Goal: Transaction & Acquisition: Purchase product/service

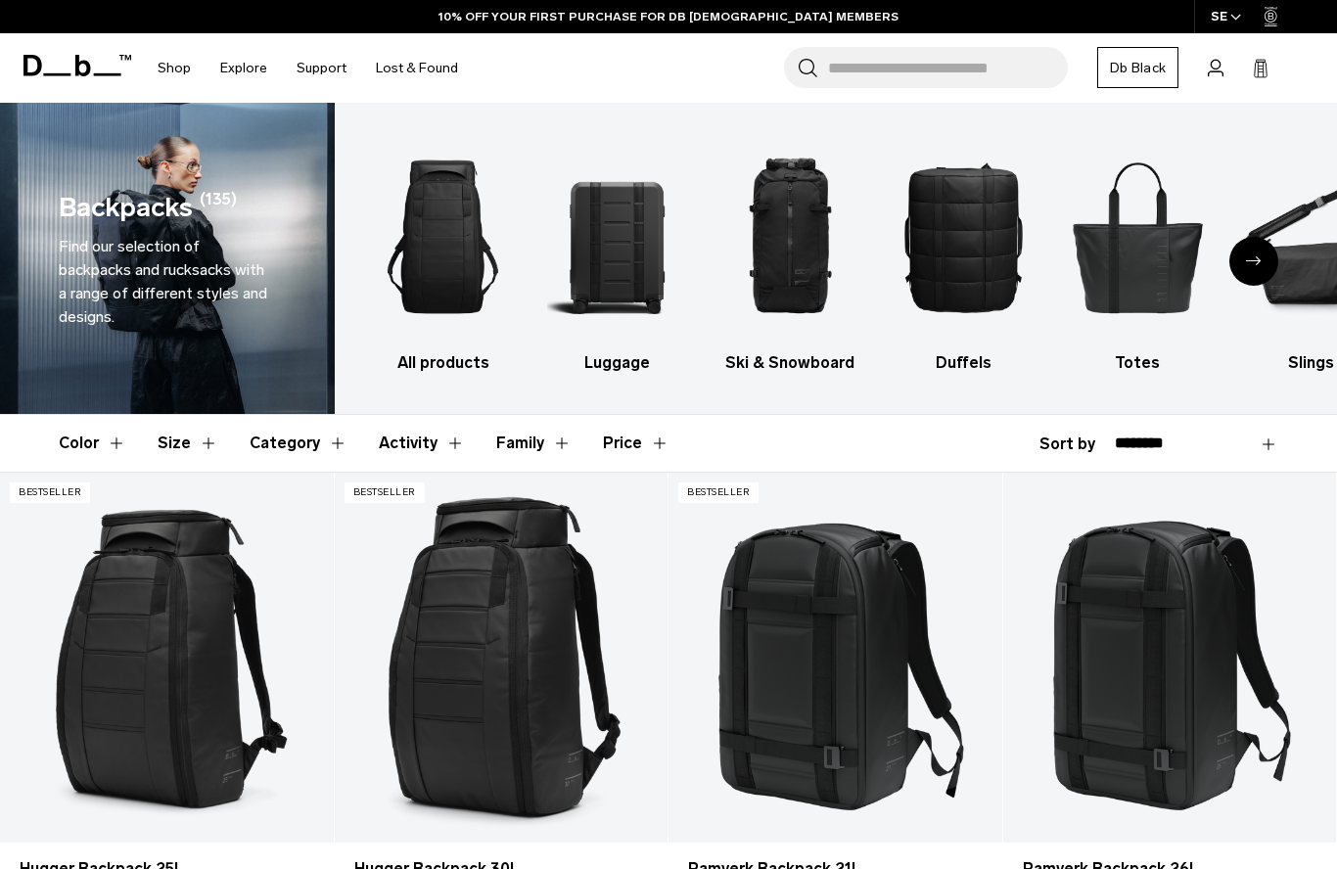
click at [612, 253] on img "2 / 10" at bounding box center [616, 236] width 139 height 209
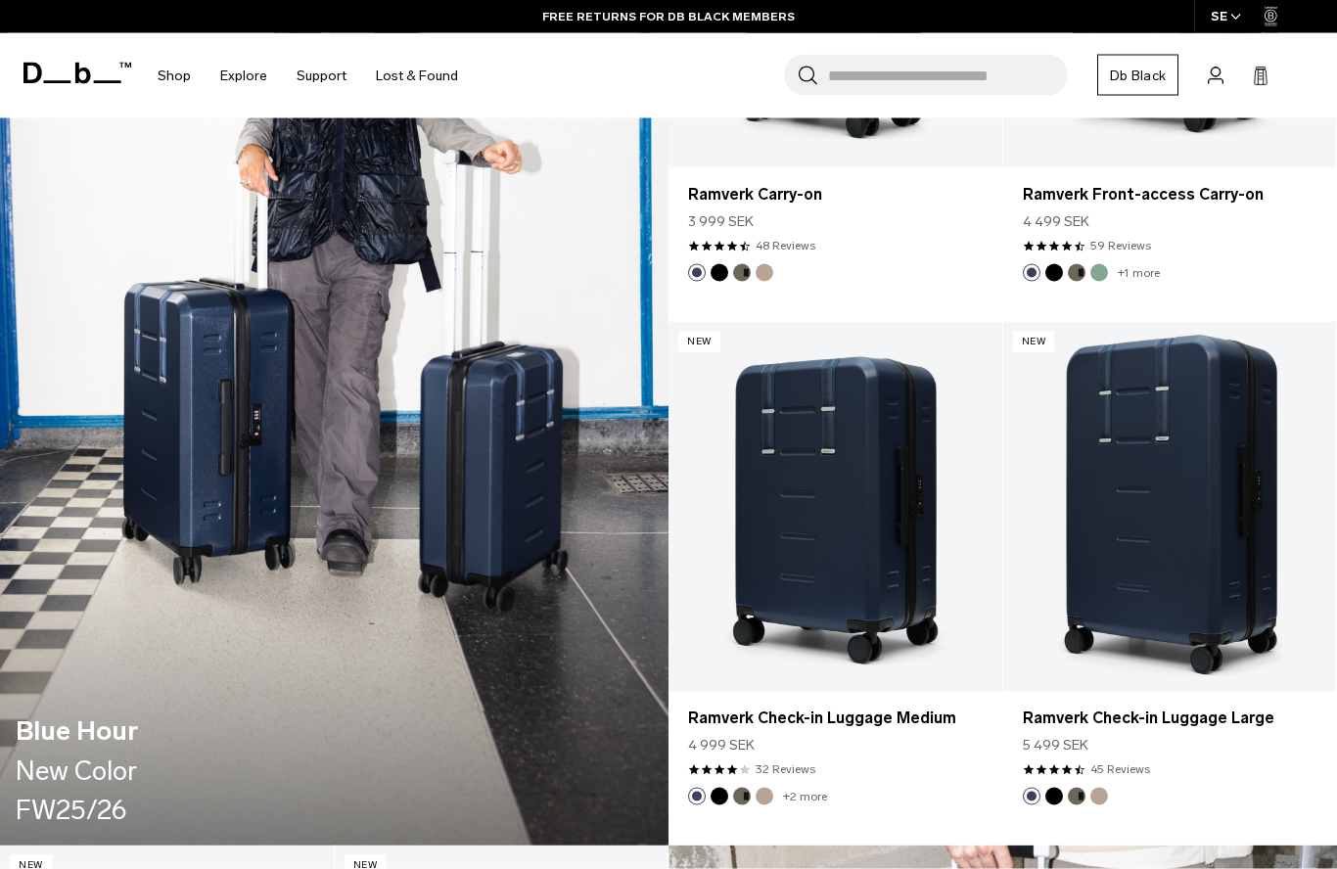
scroll to position [1747, 0]
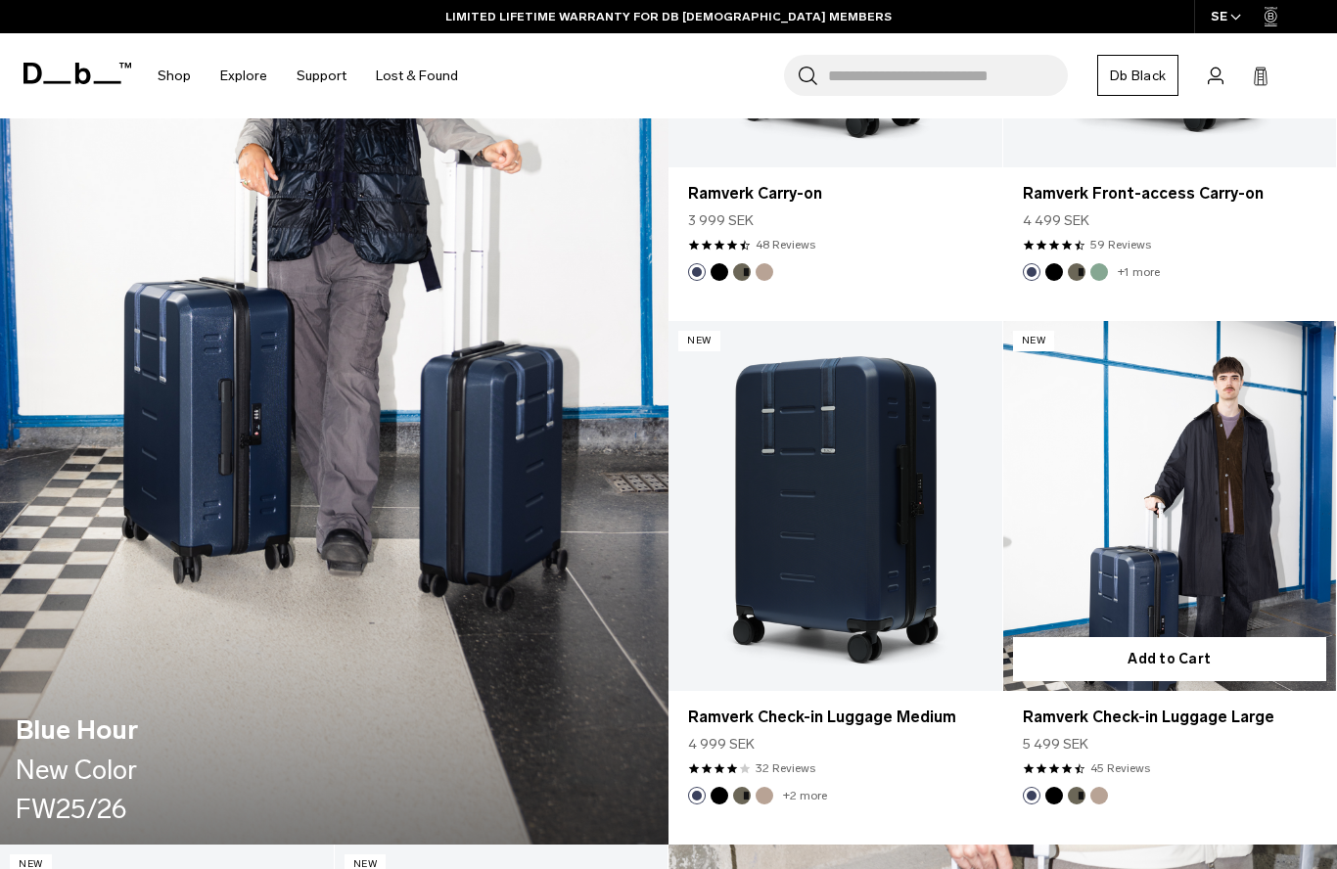
click at [1252, 573] on link "Ramverk Check-in Luggage Large" at bounding box center [1170, 506] width 334 height 370
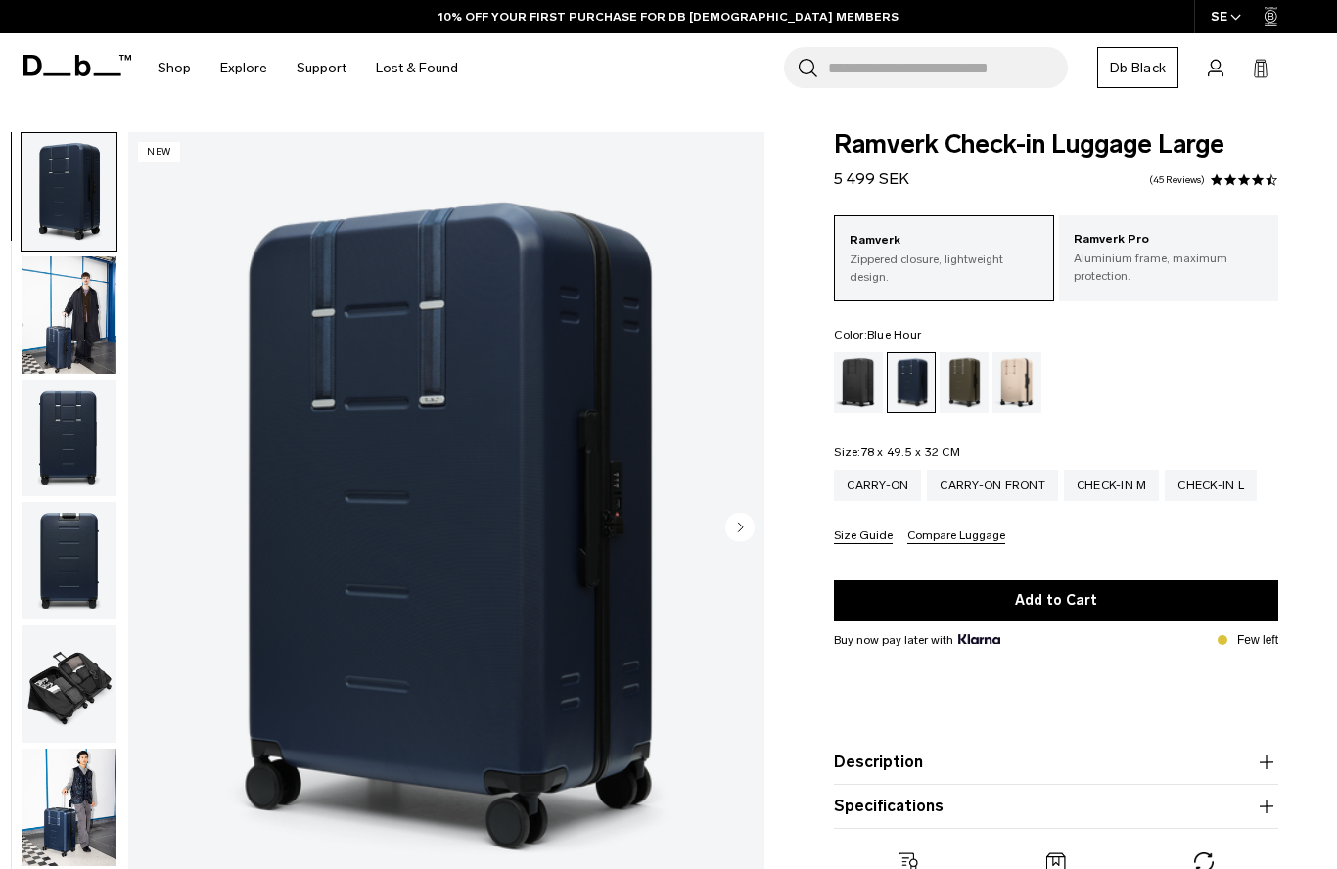
click at [63, 310] on img "button" at bounding box center [69, 314] width 95 height 117
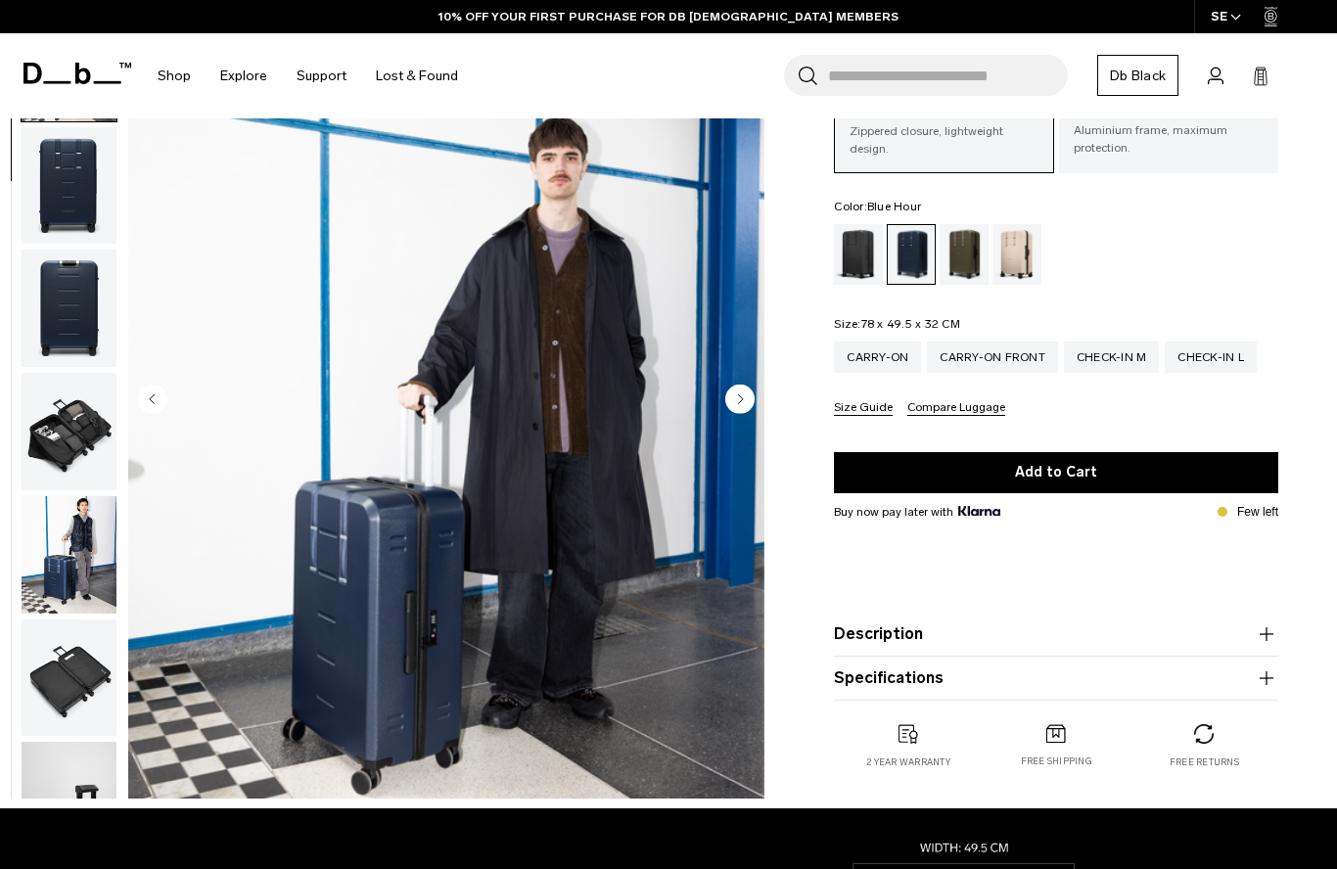
scroll to position [93, 0]
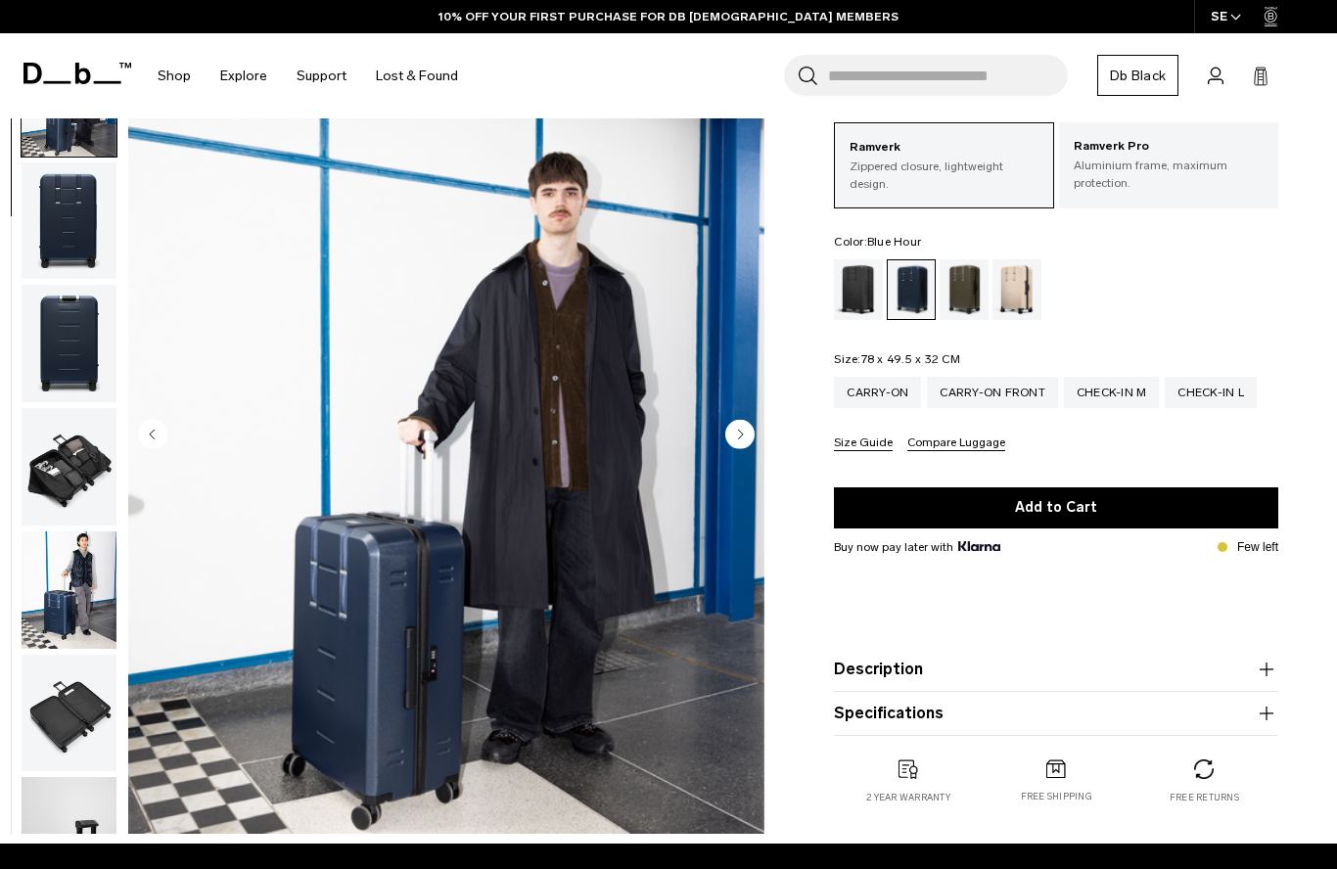
click at [70, 487] on img "button" at bounding box center [69, 466] width 95 height 117
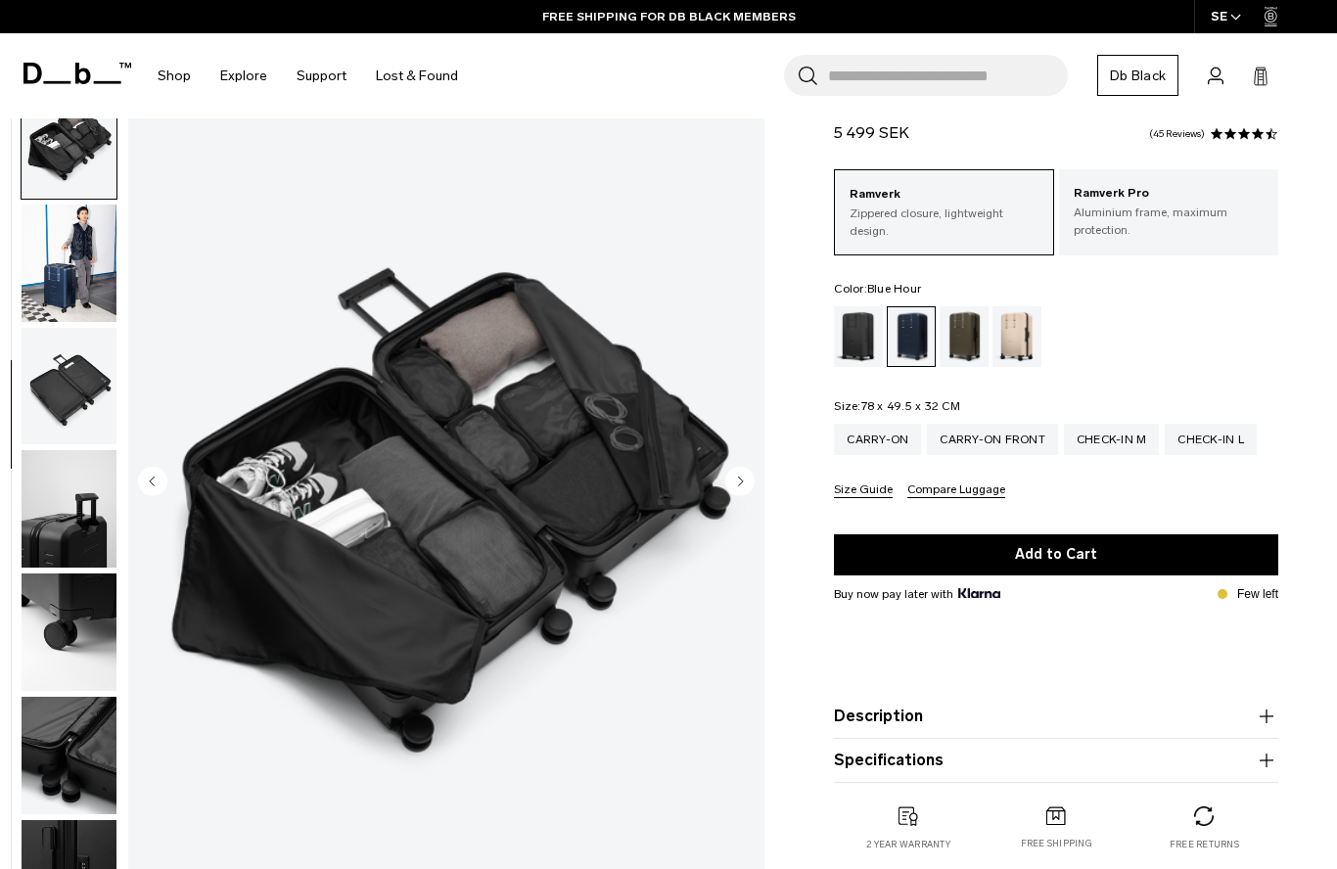
scroll to position [0, 0]
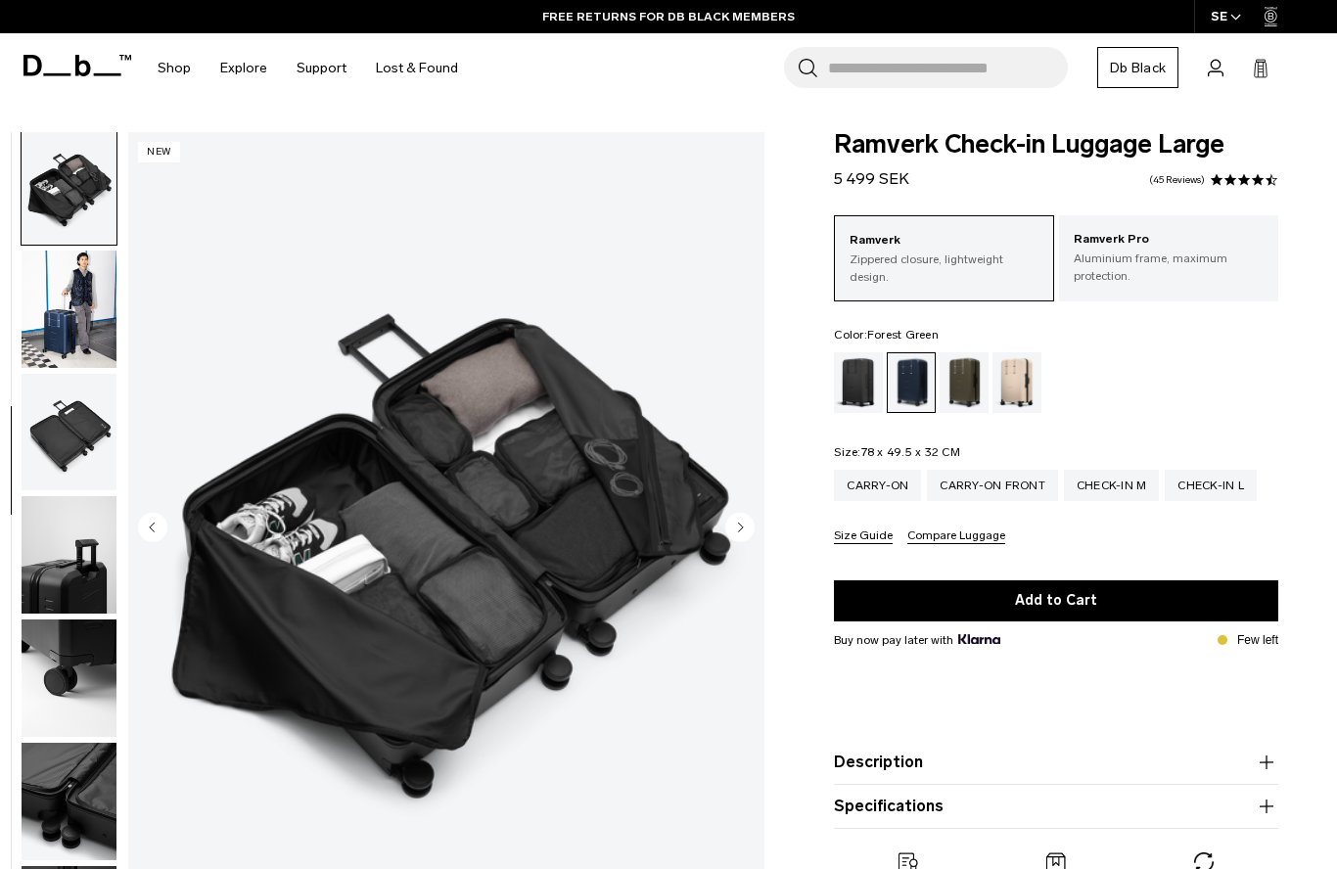
click at [953, 382] on div "Forest Green" at bounding box center [964, 382] width 50 height 61
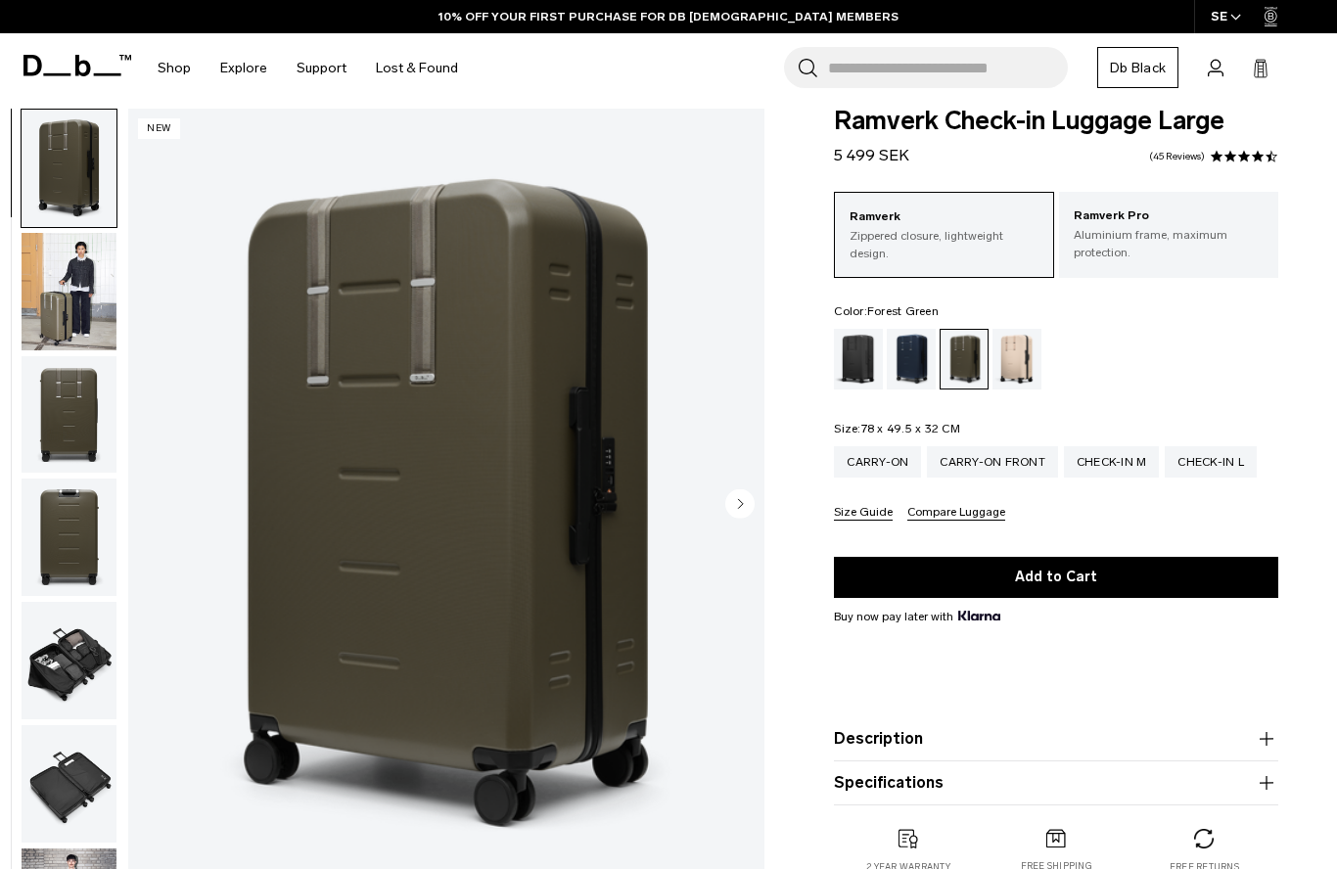
scroll to position [33, 0]
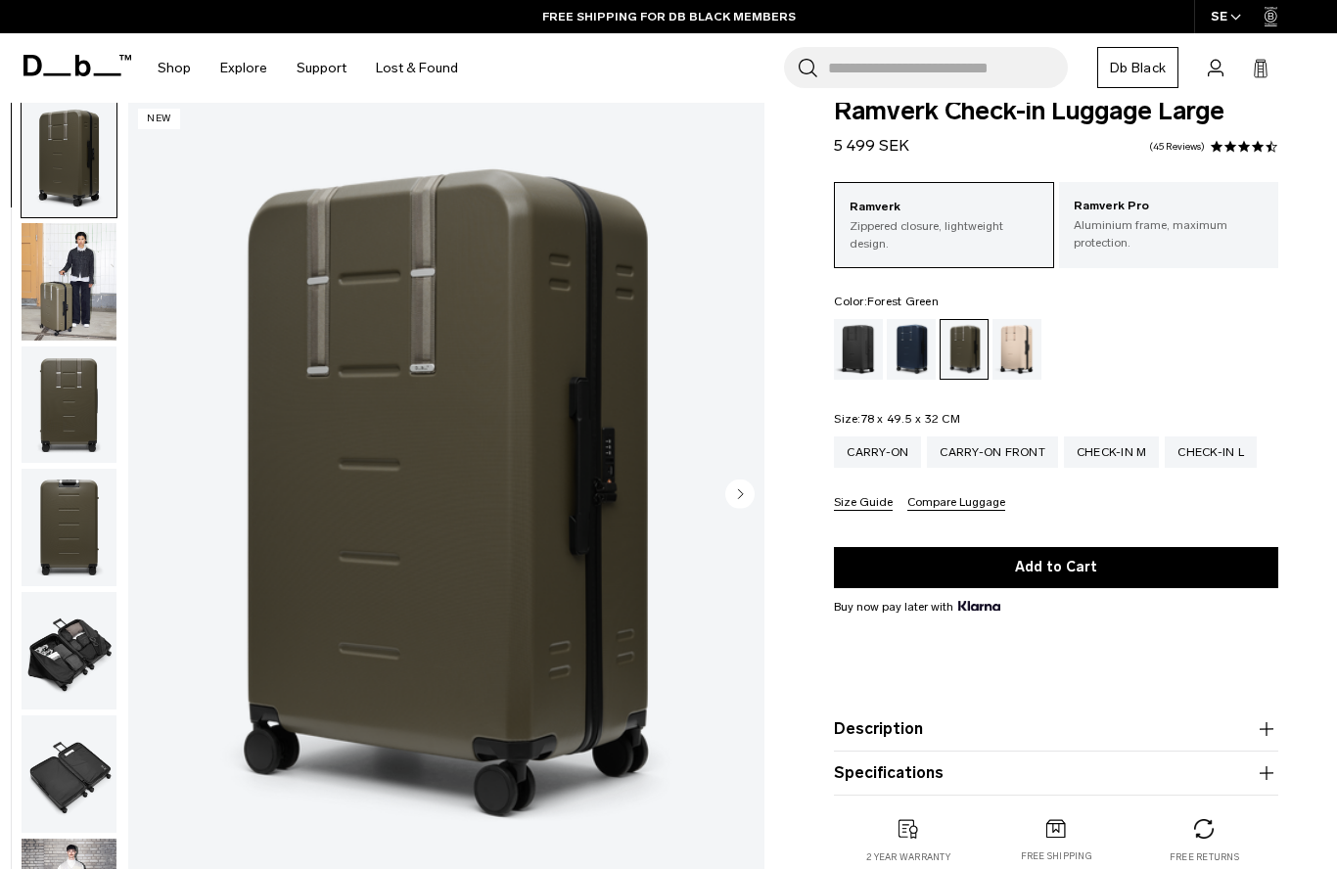
click at [890, 353] on div "Blue Hour" at bounding box center [912, 349] width 50 height 61
click at [910, 319] on div "Blue Hour" at bounding box center [912, 349] width 50 height 61
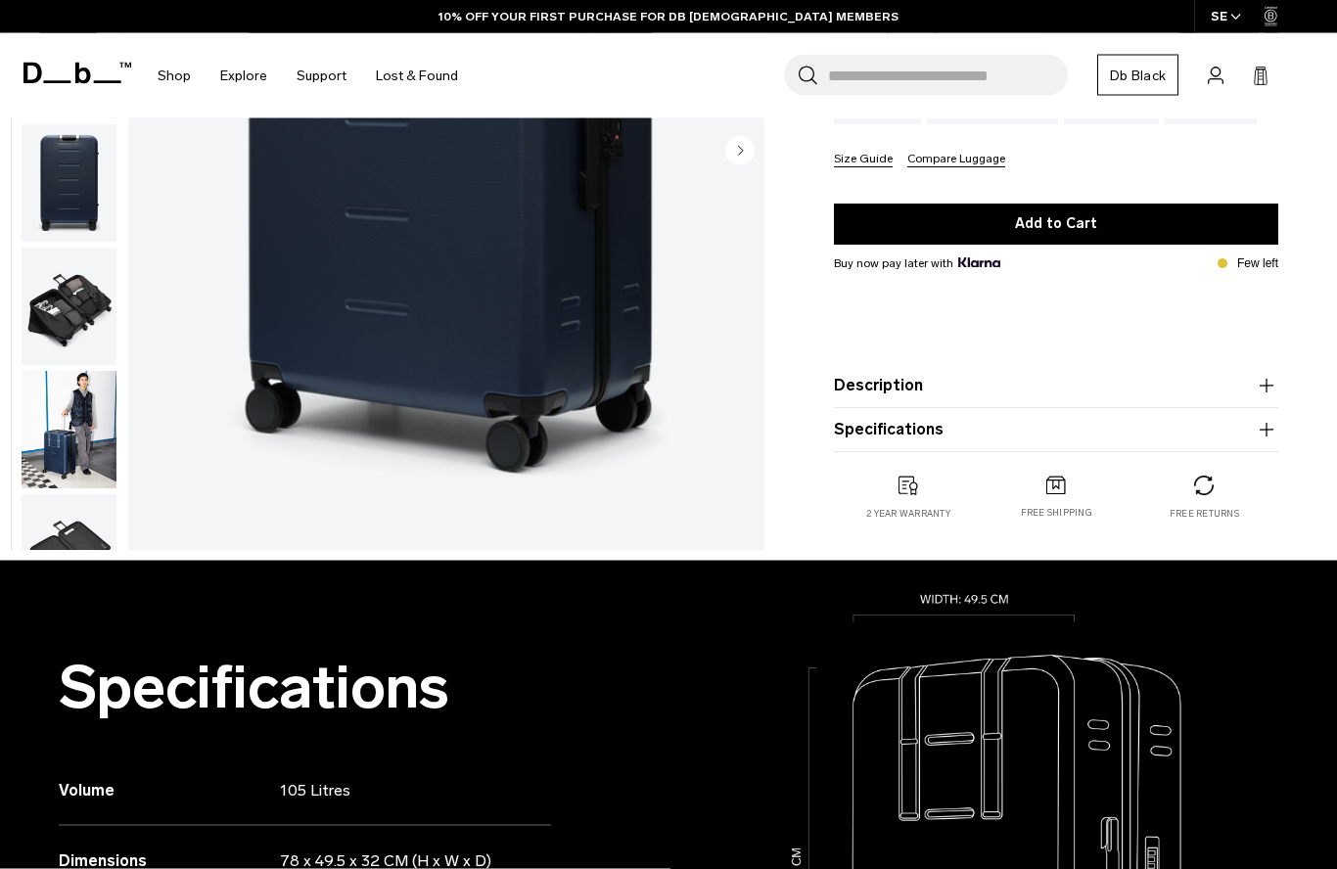
scroll to position [388, 0]
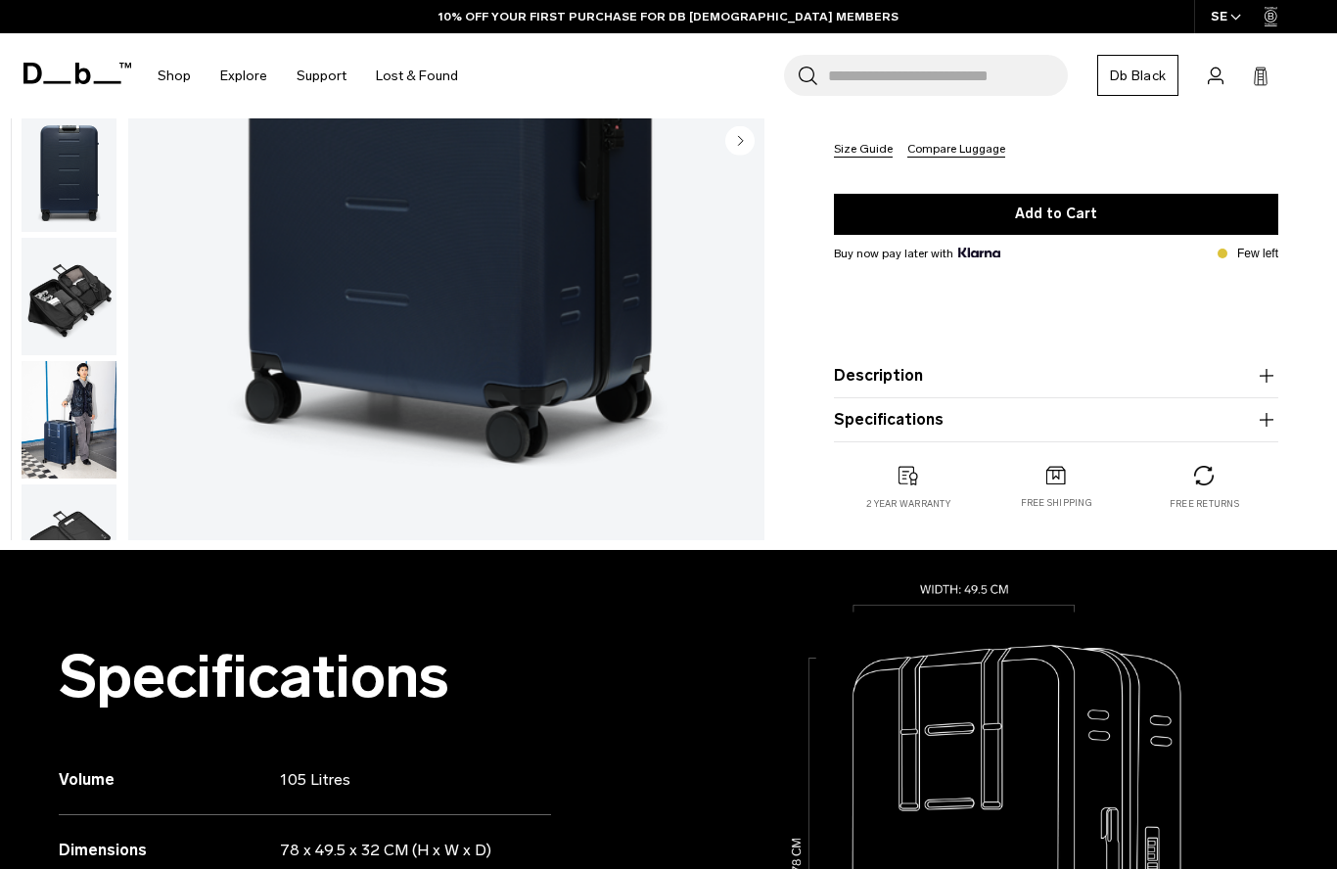
click at [68, 417] on img "button" at bounding box center [69, 419] width 95 height 117
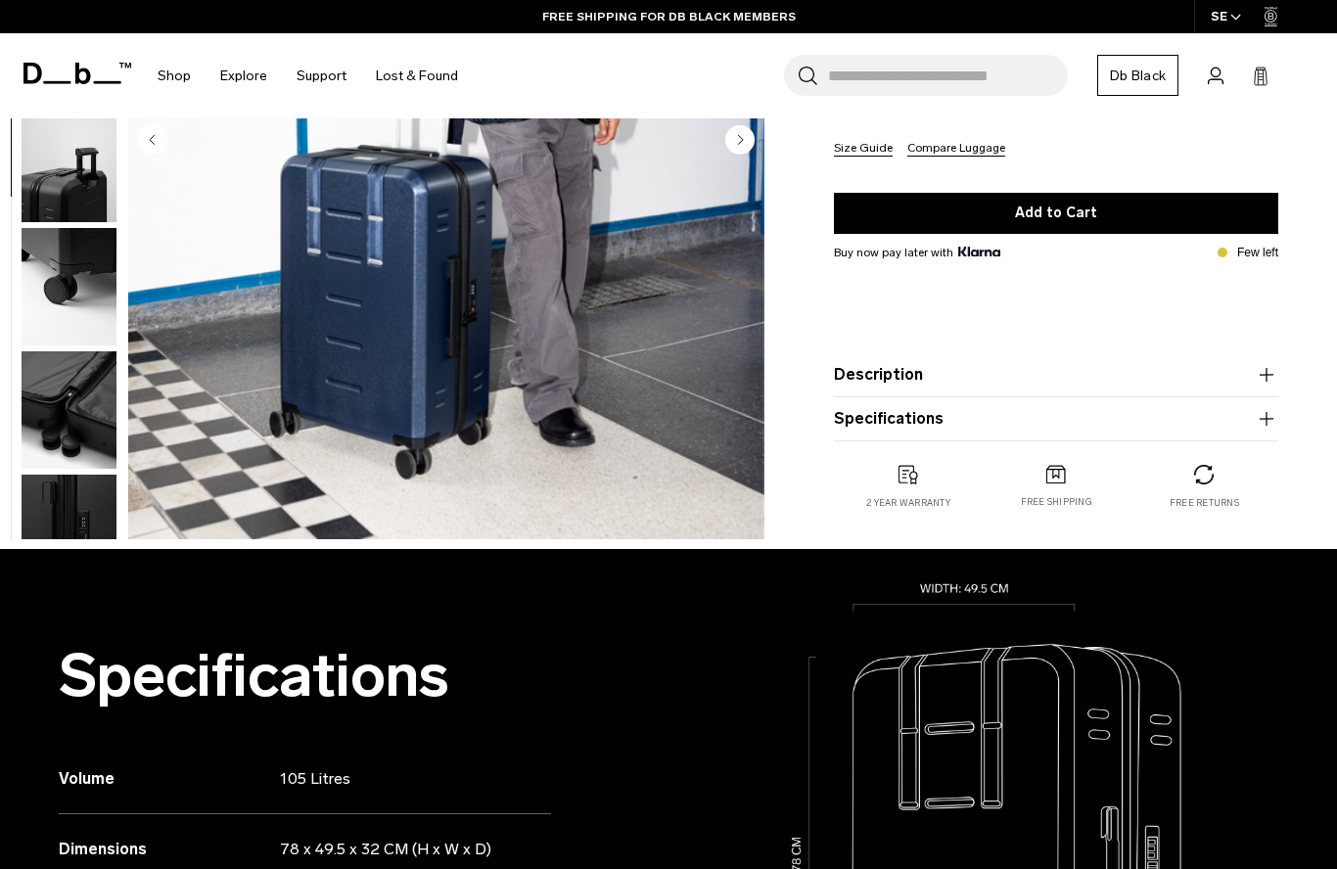
scroll to position [571, 0]
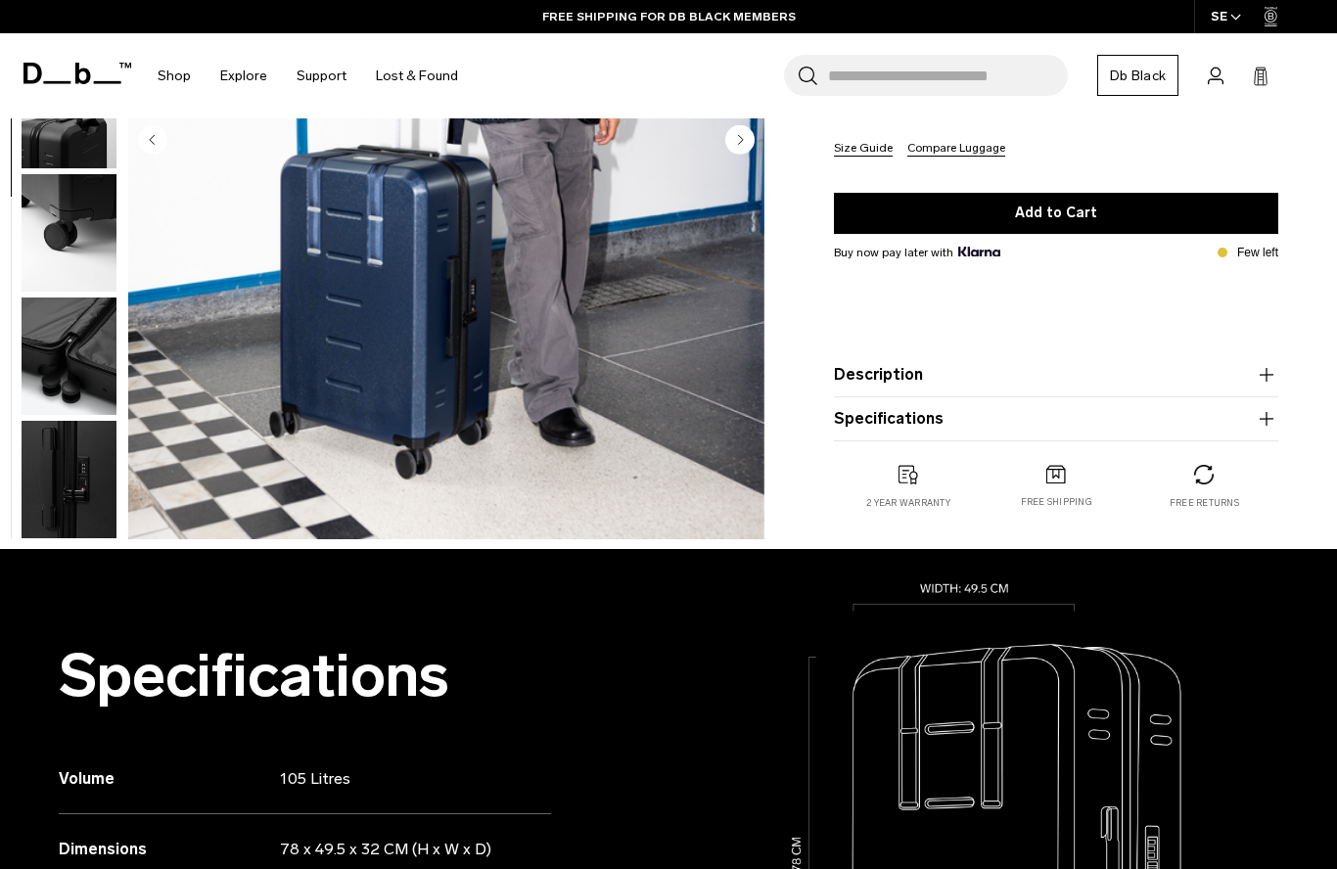
click at [71, 434] on img "button" at bounding box center [69, 479] width 95 height 117
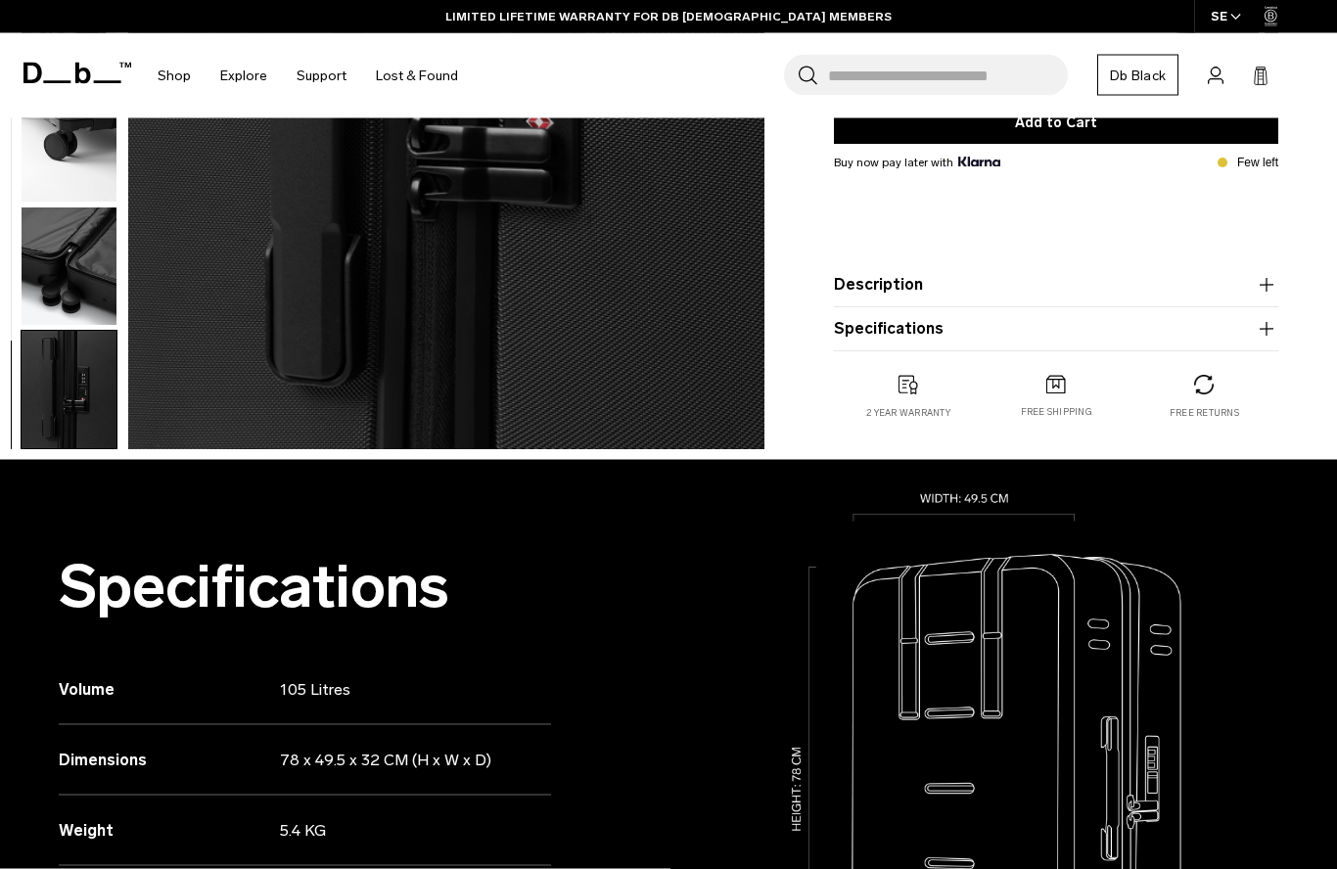
scroll to position [506, 0]
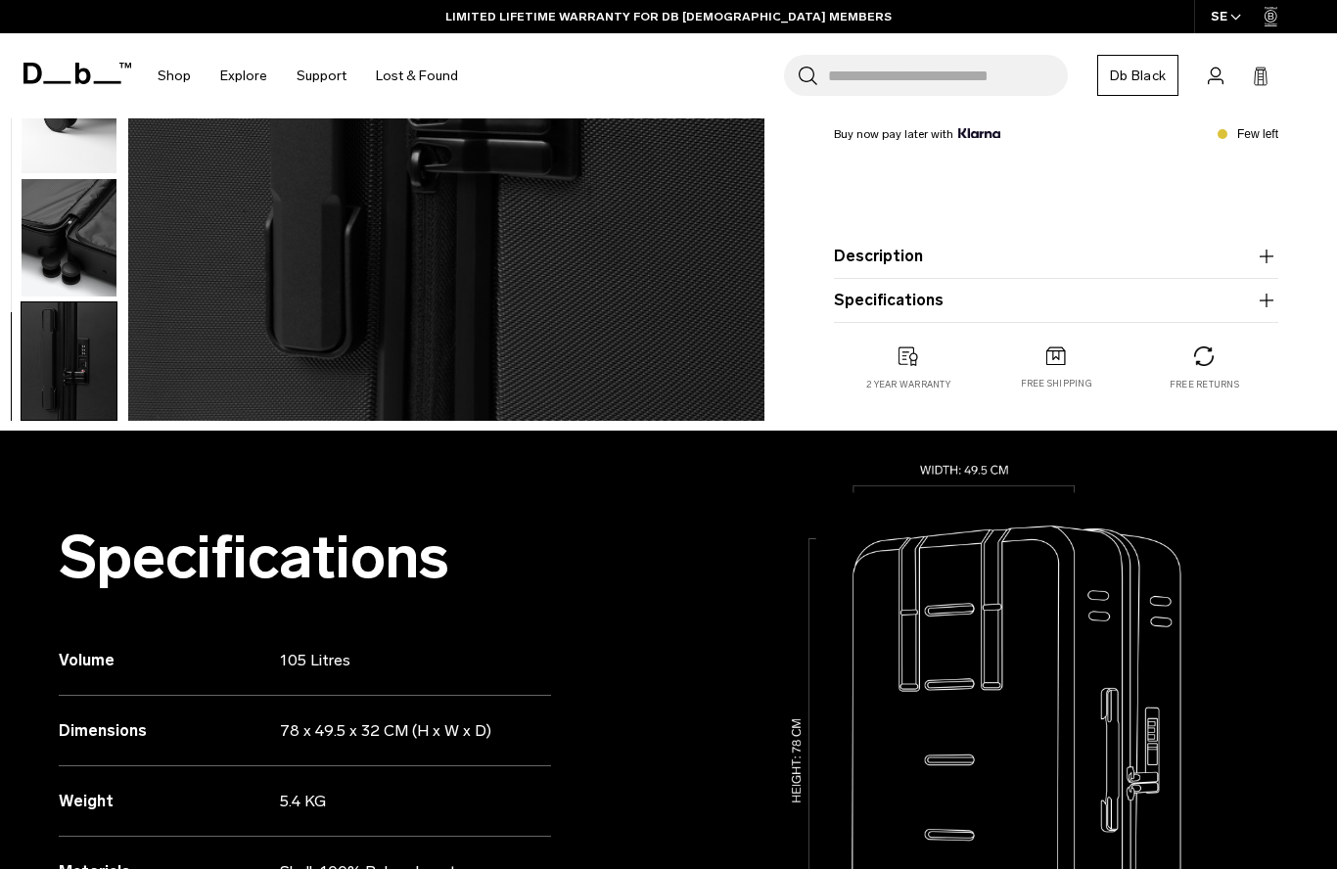
click at [52, 376] on img "button" at bounding box center [69, 360] width 95 height 117
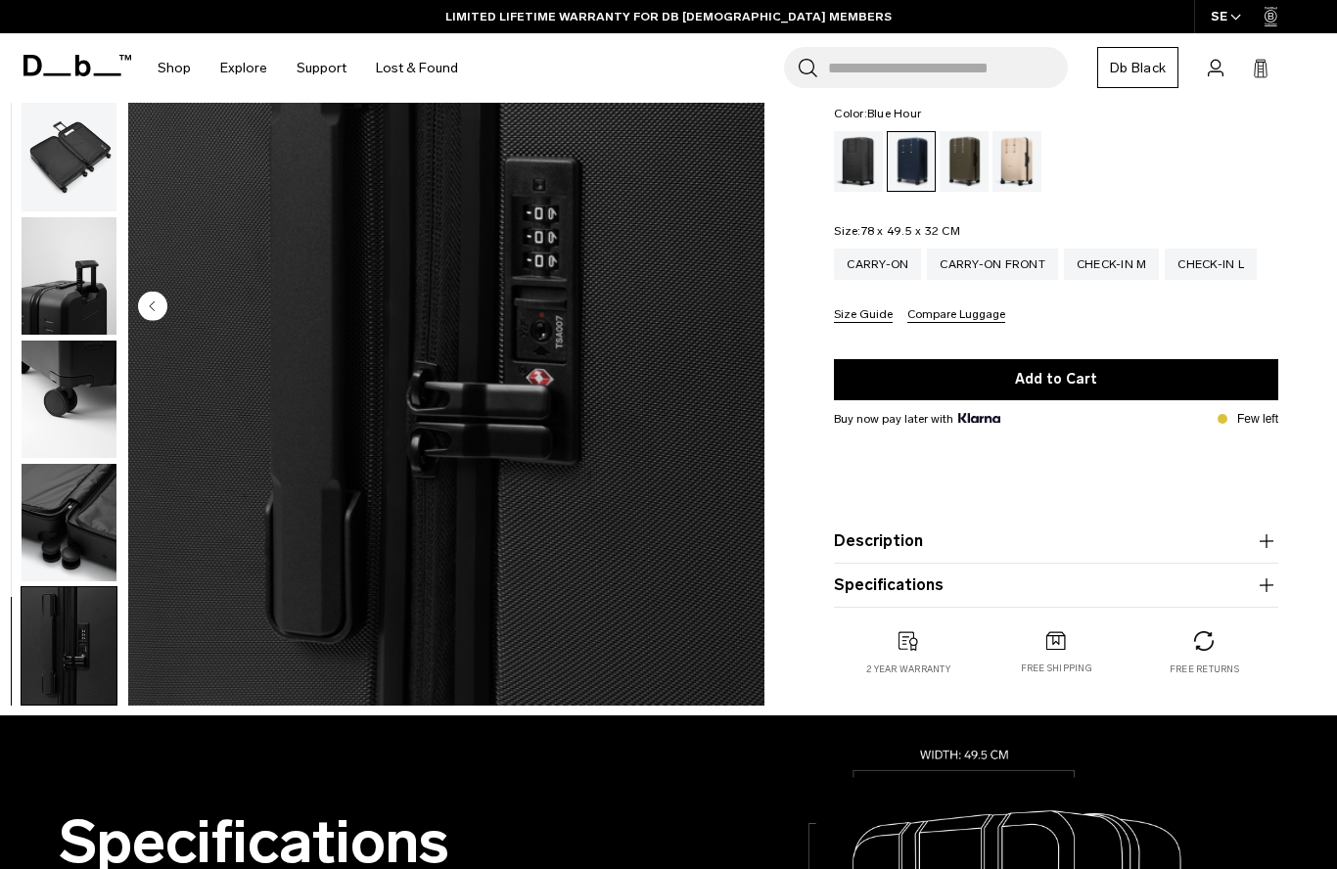
scroll to position [182, 0]
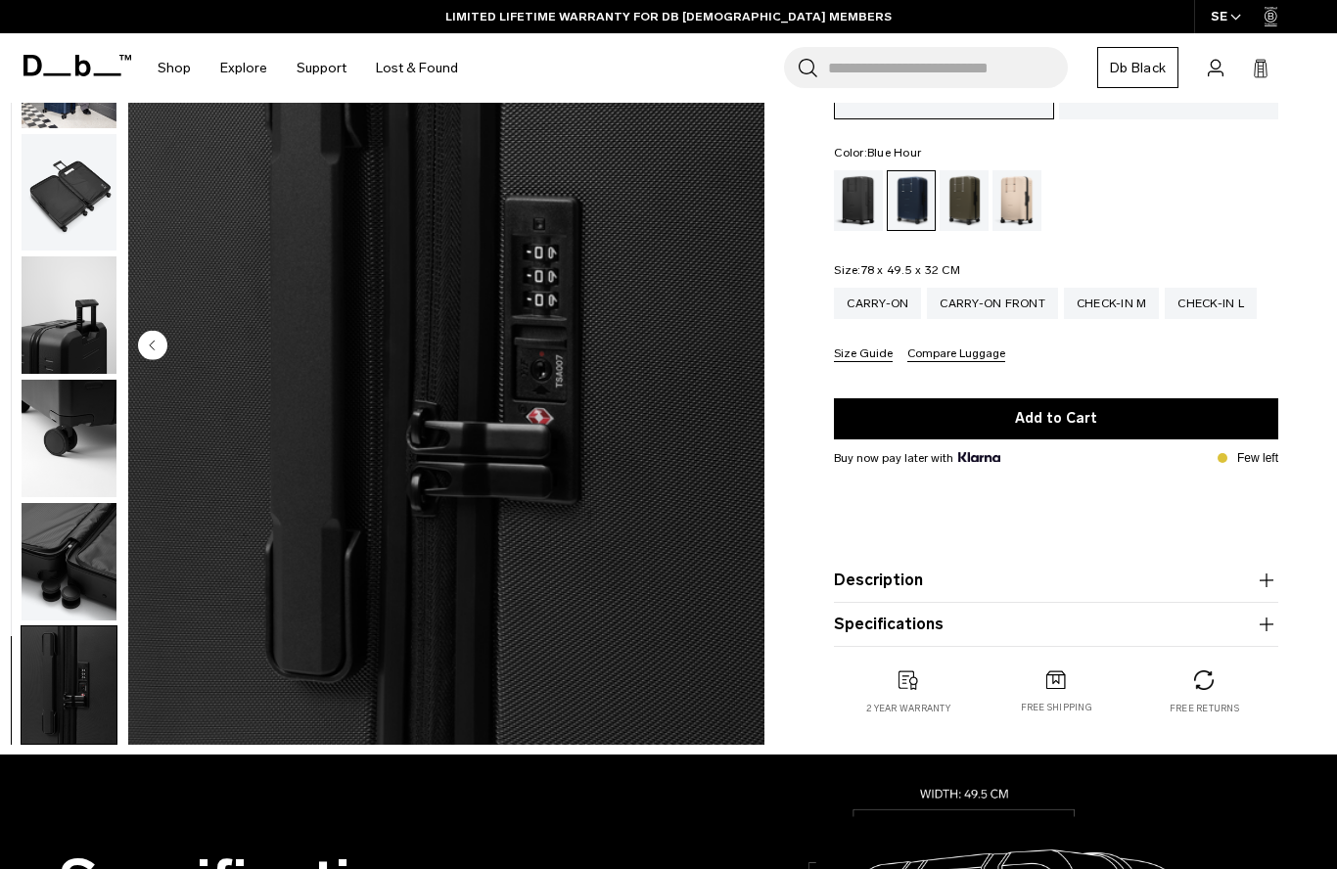
click at [80, 402] on img "button" at bounding box center [69, 438] width 95 height 117
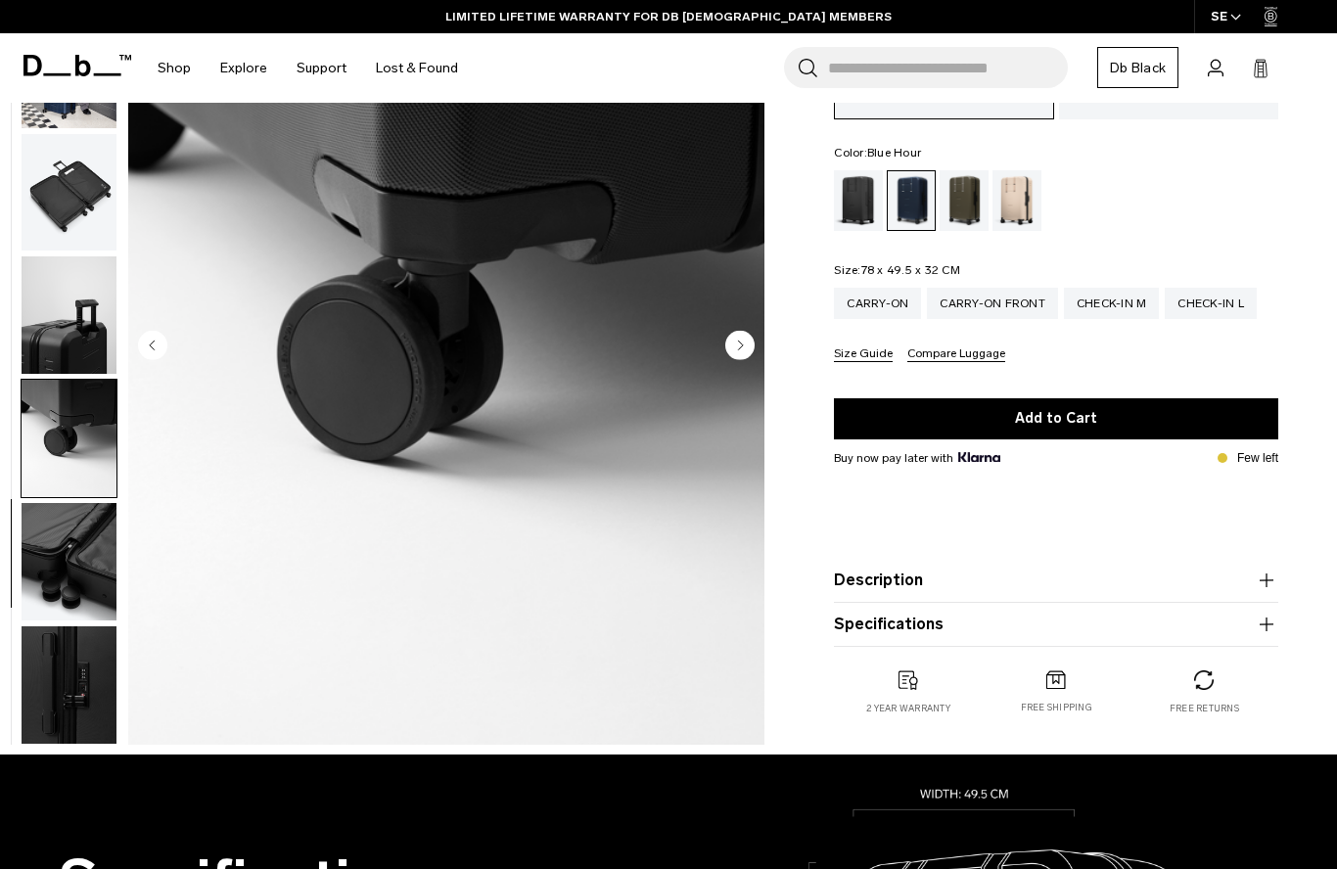
click at [73, 321] on img "button" at bounding box center [69, 314] width 95 height 117
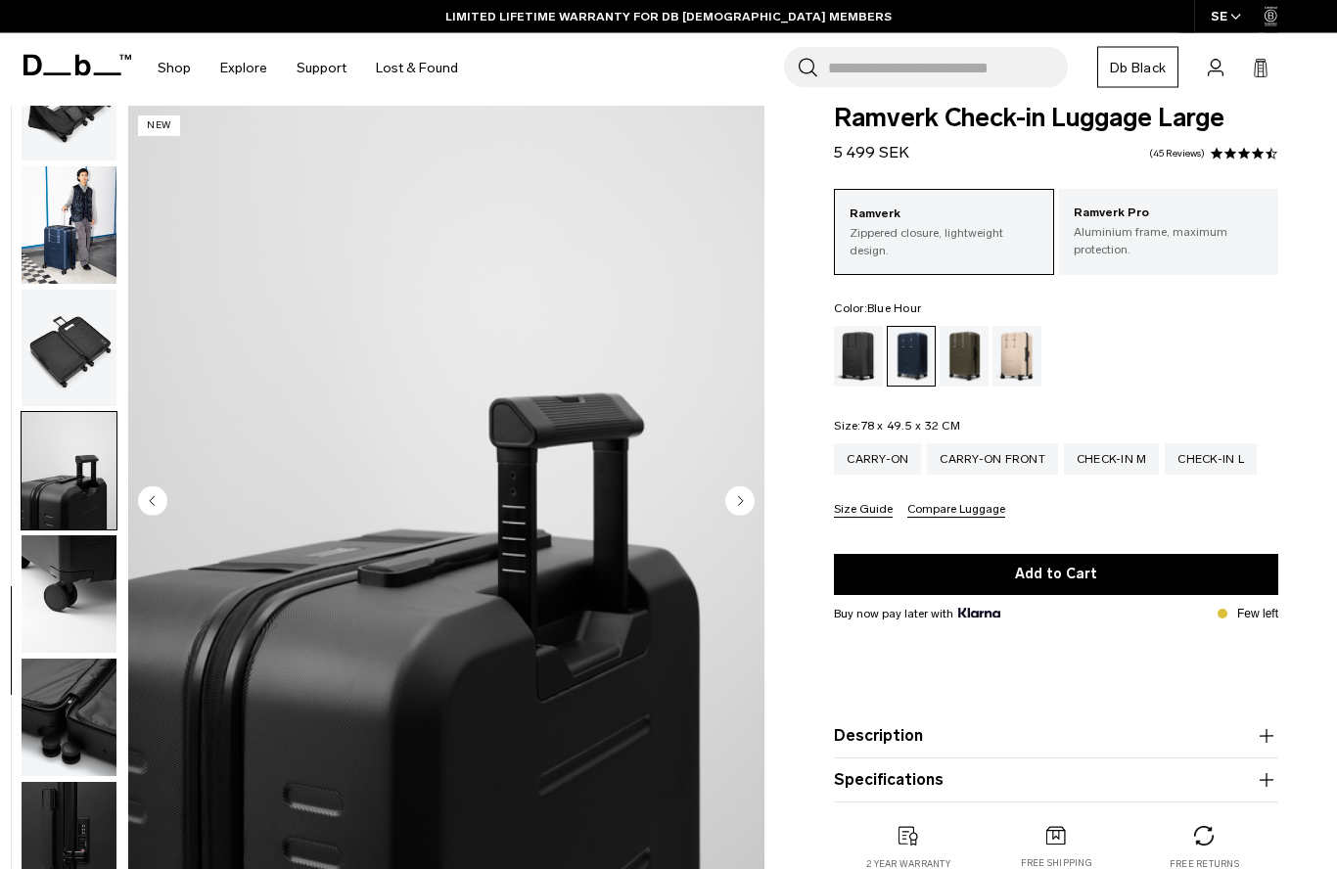
scroll to position [0, 0]
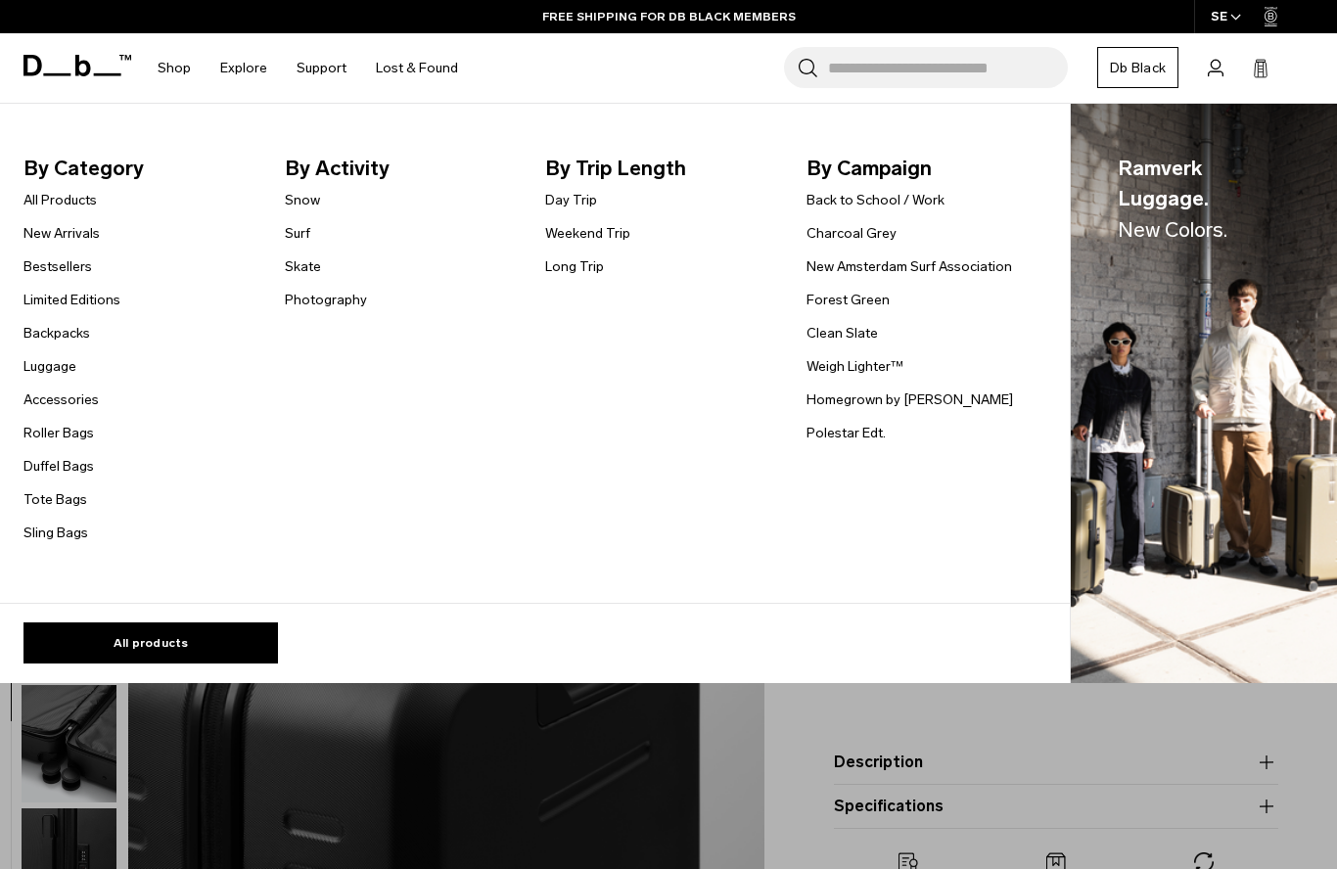
click at [352, 298] on link "Photography" at bounding box center [326, 300] width 82 height 21
click at [85, 409] on link "Accessories" at bounding box center [60, 399] width 75 height 21
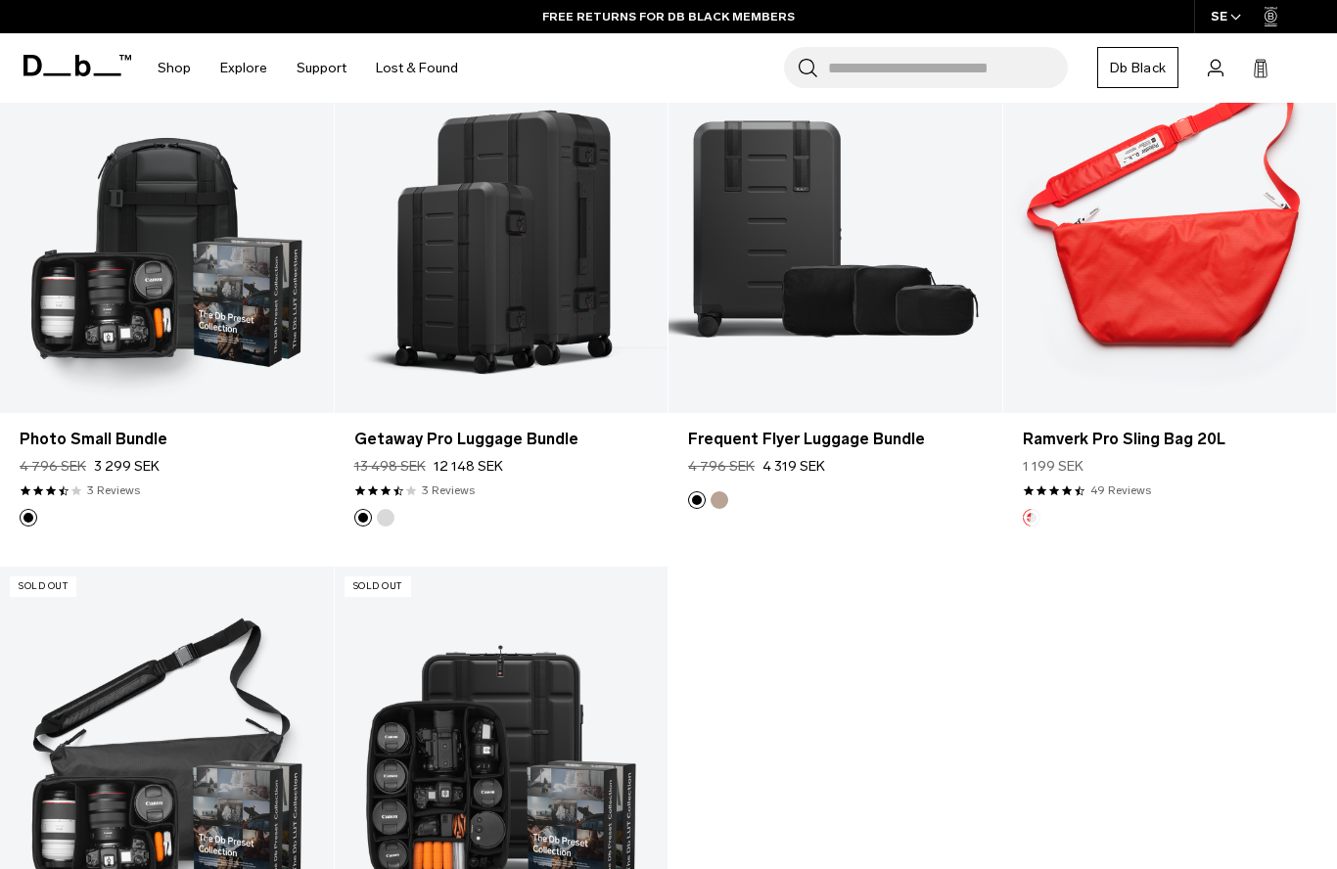
scroll to position [3072, 0]
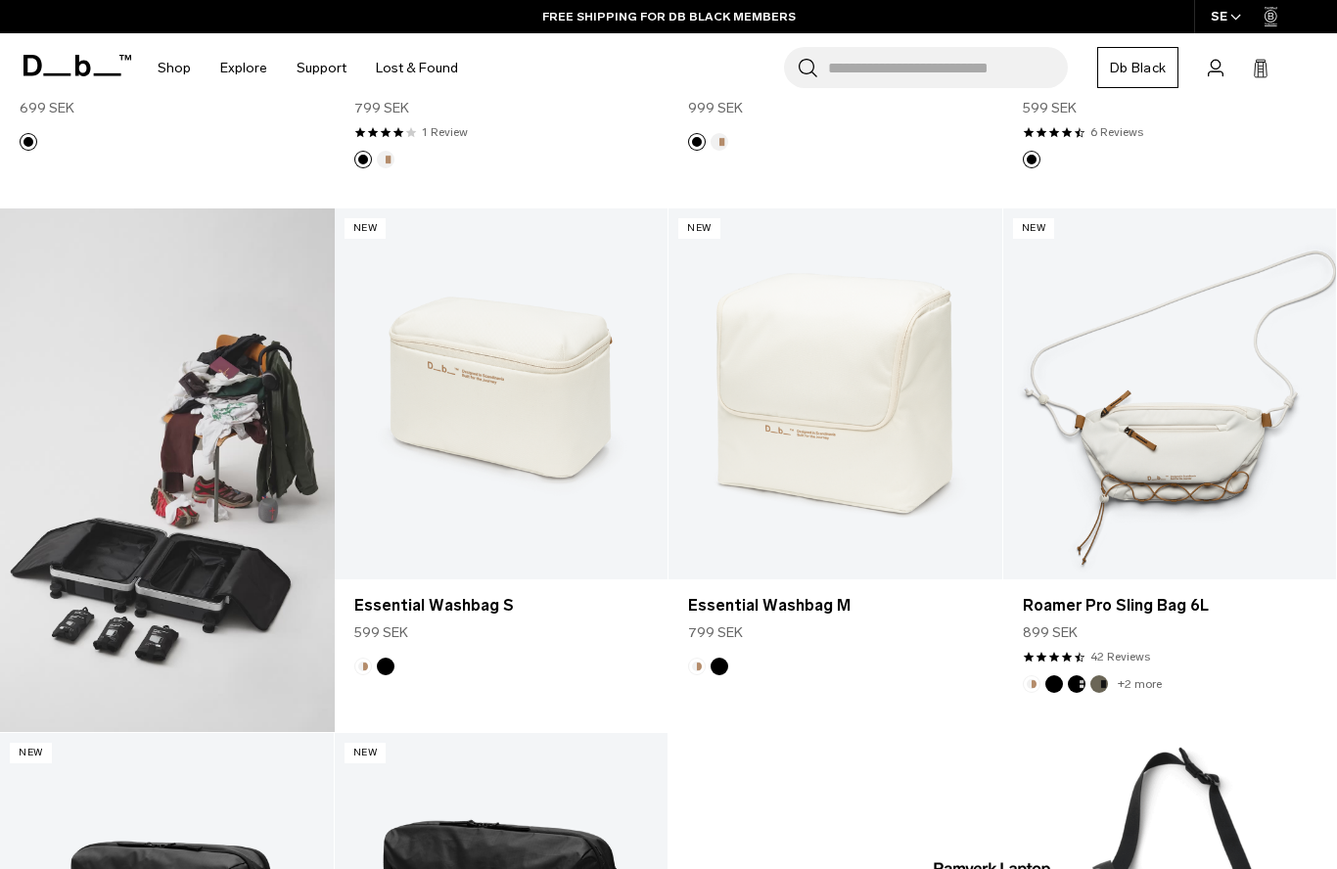
scroll to position [792, 0]
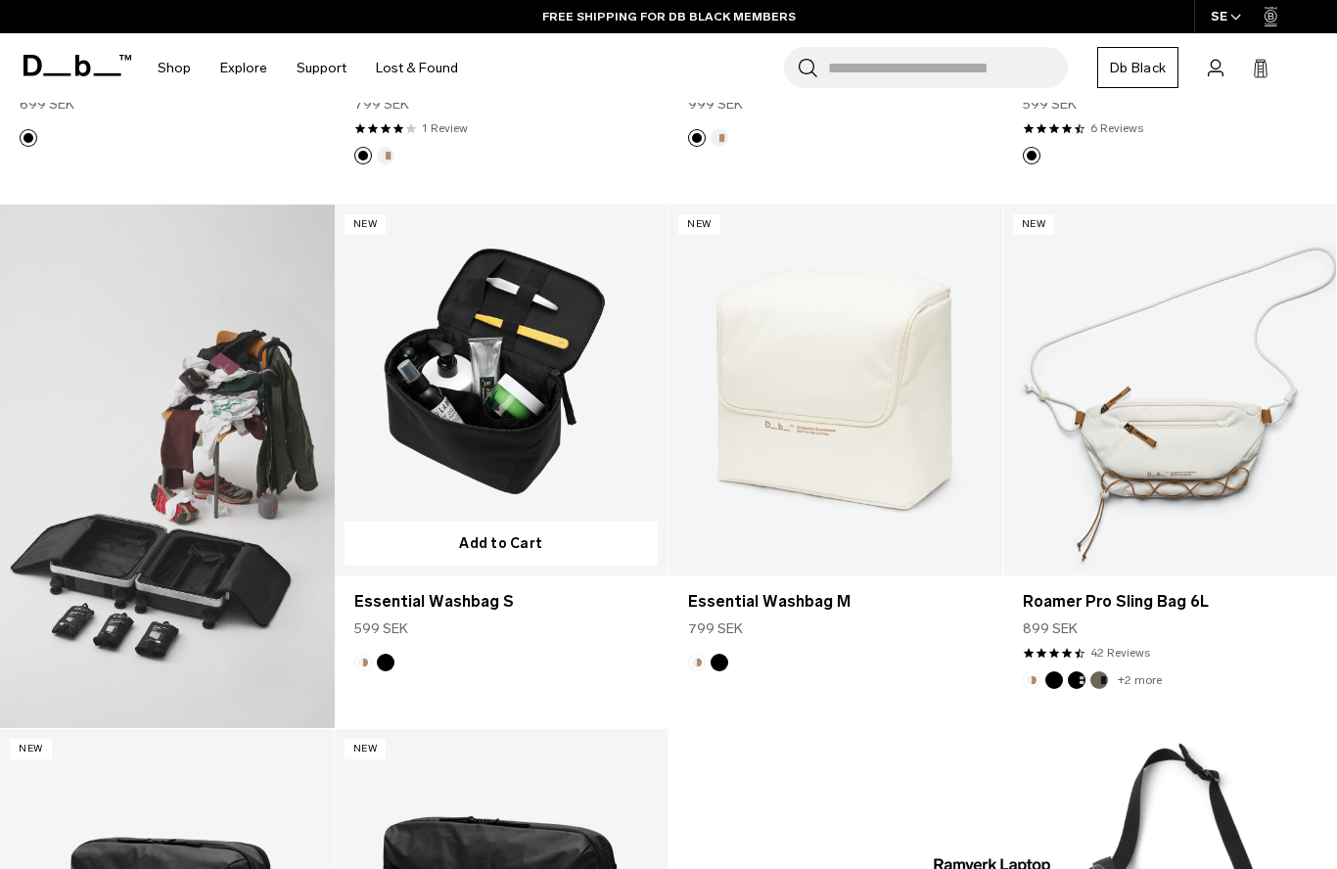
click at [486, 497] on link "Essential Washbag S" at bounding box center [502, 390] width 334 height 370
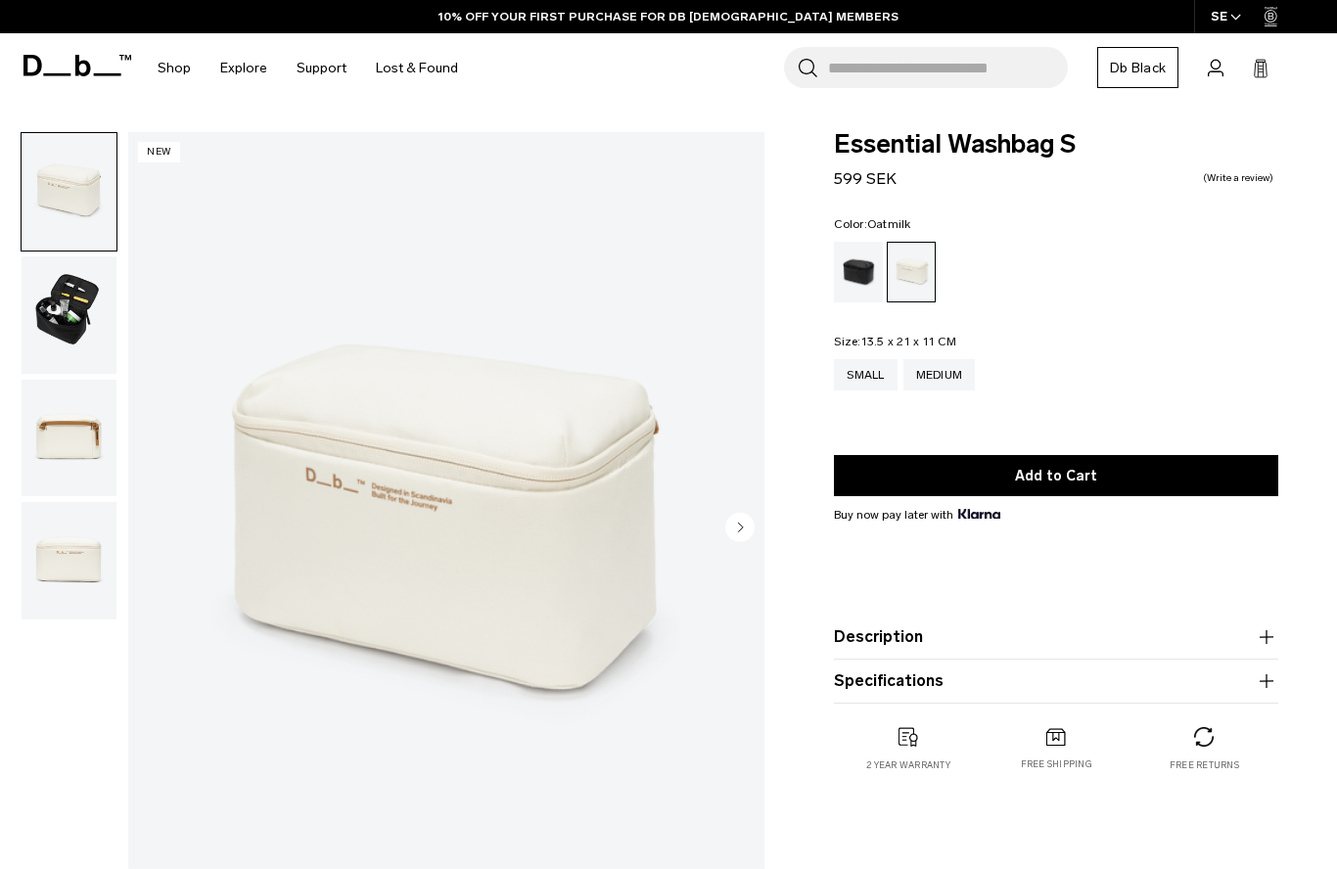
click at [75, 328] on img "button" at bounding box center [69, 314] width 95 height 117
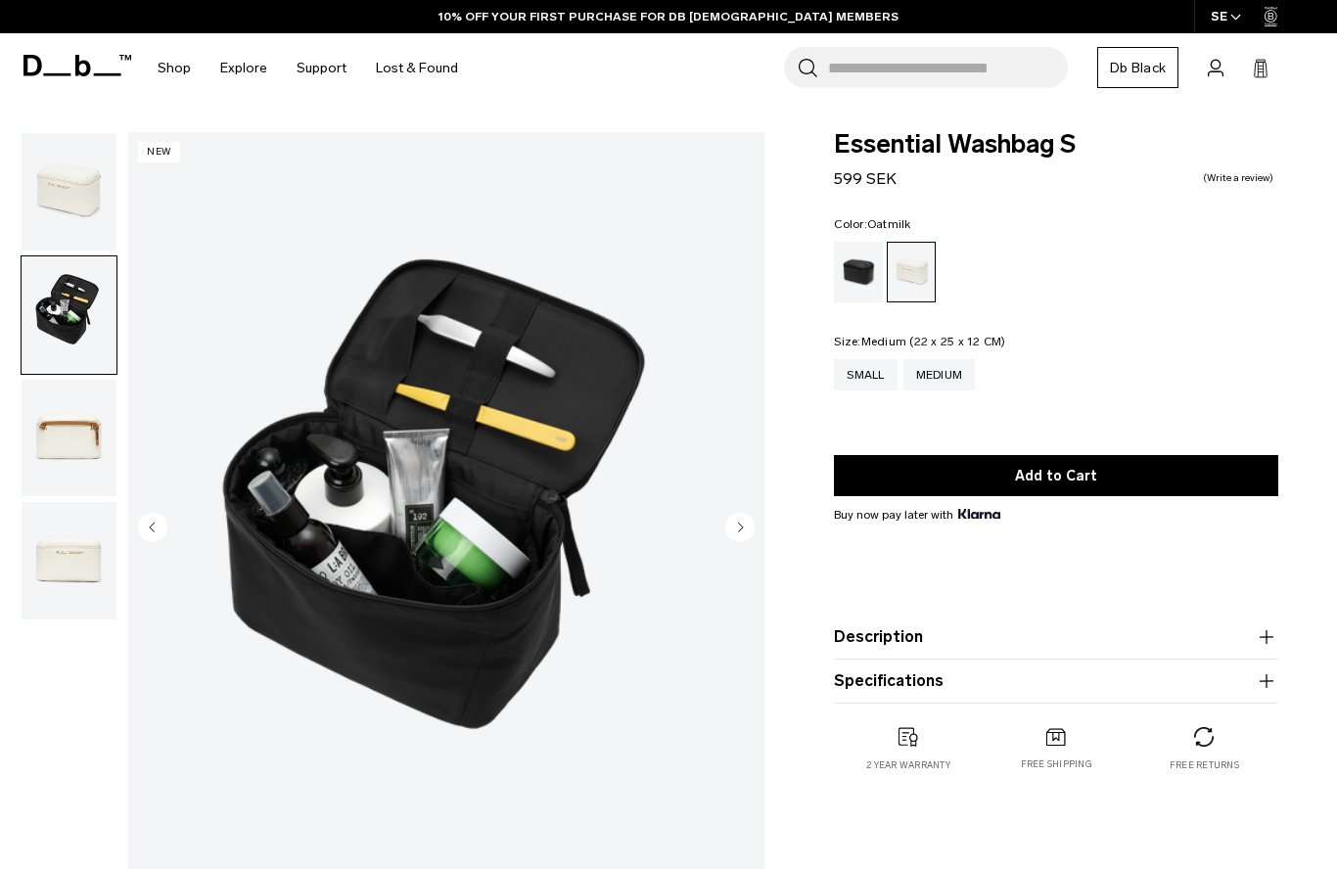
click at [956, 371] on div "Medium" at bounding box center [939, 374] width 72 height 31
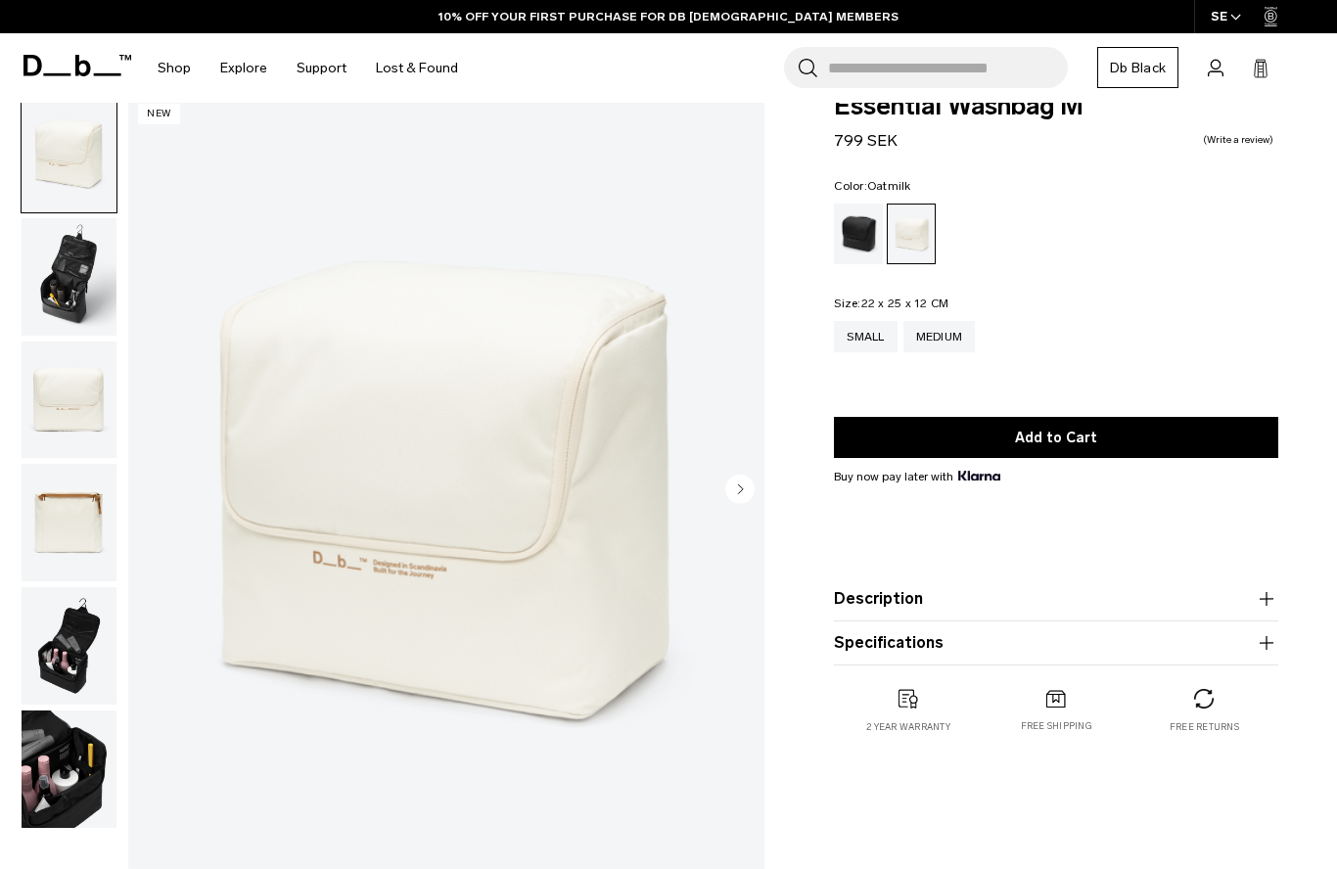
click at [65, 301] on img "button" at bounding box center [69, 276] width 95 height 117
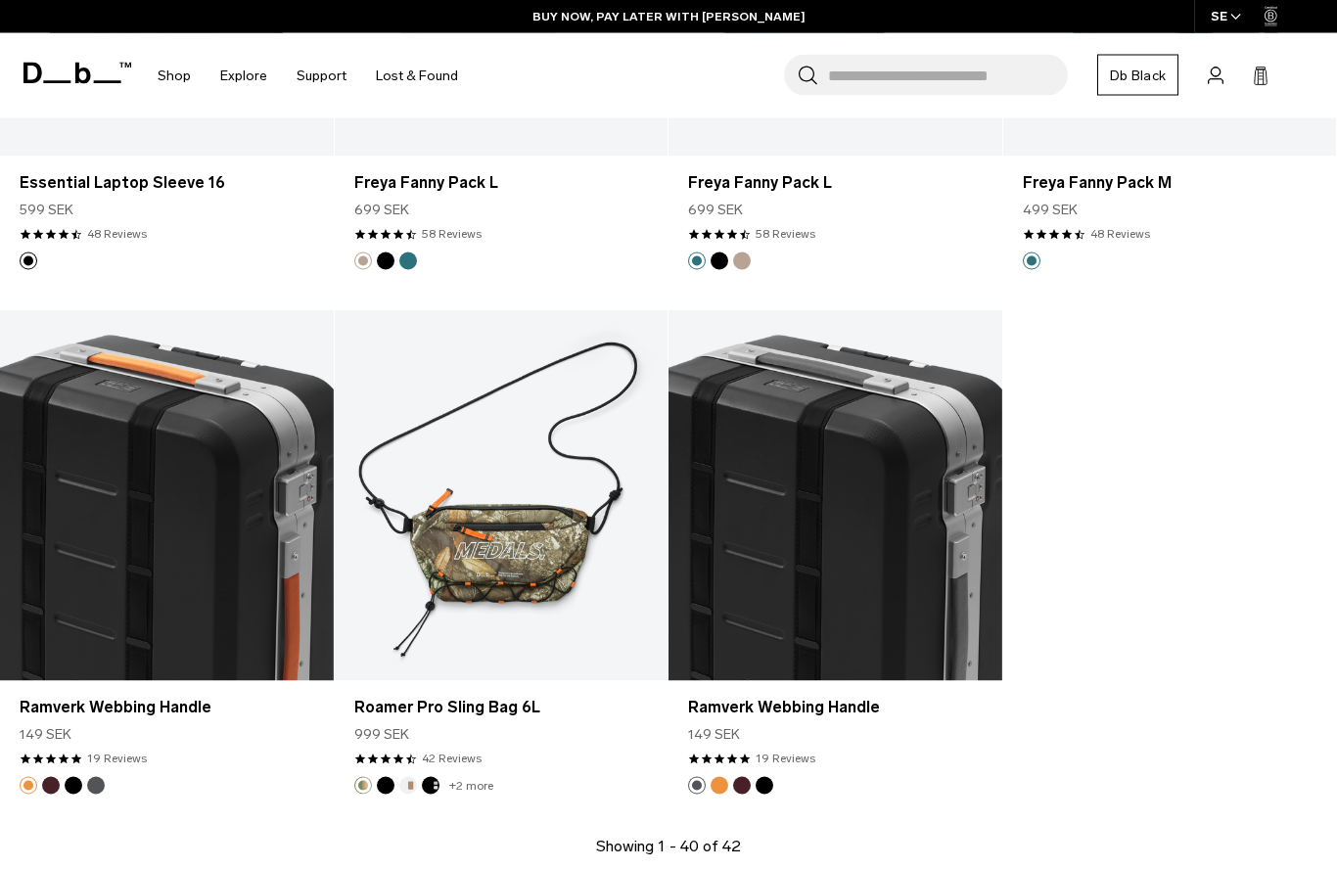
scroll to position [5402, 0]
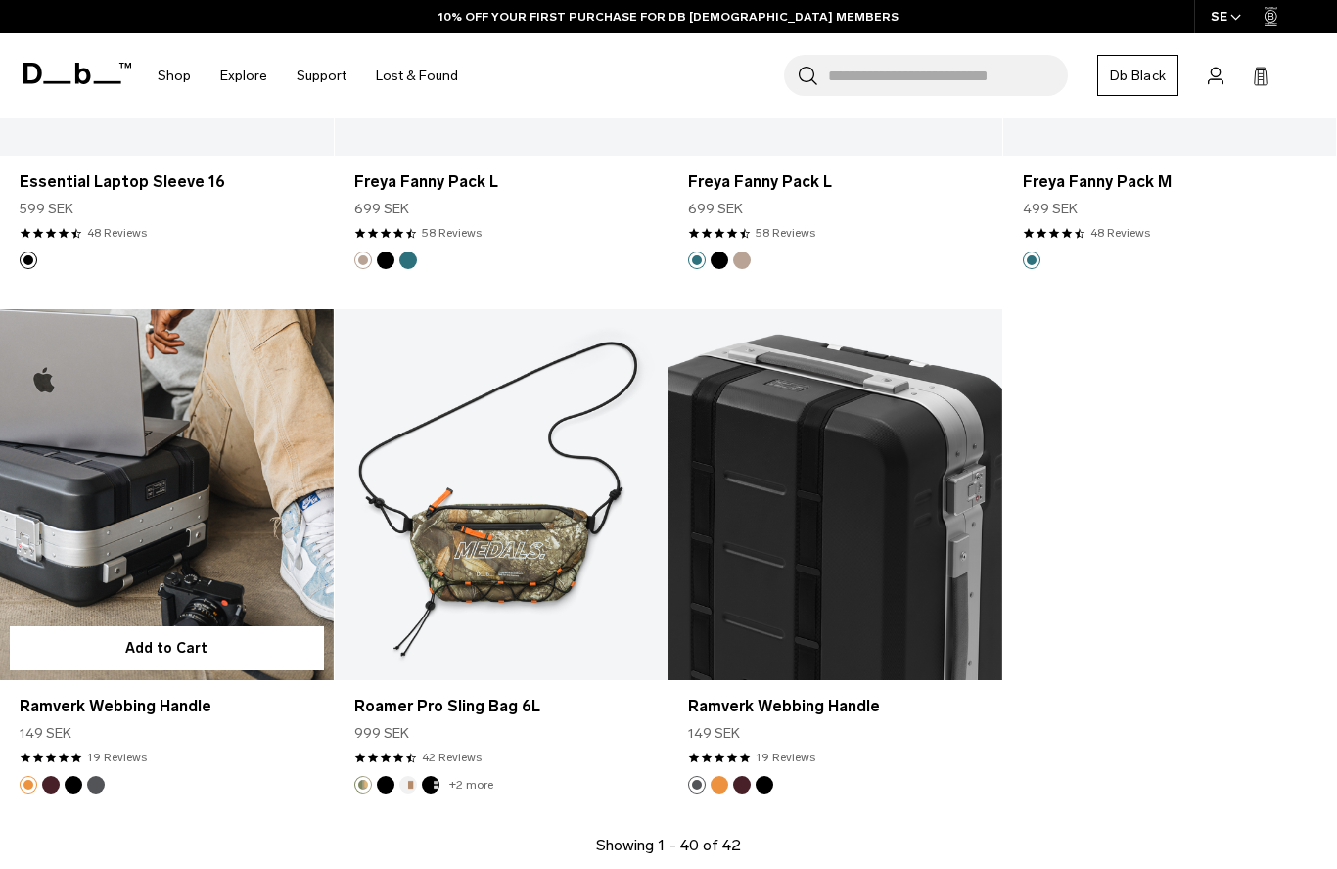
click at [171, 436] on link "Ramverk Webbing Handle" at bounding box center [167, 494] width 334 height 370
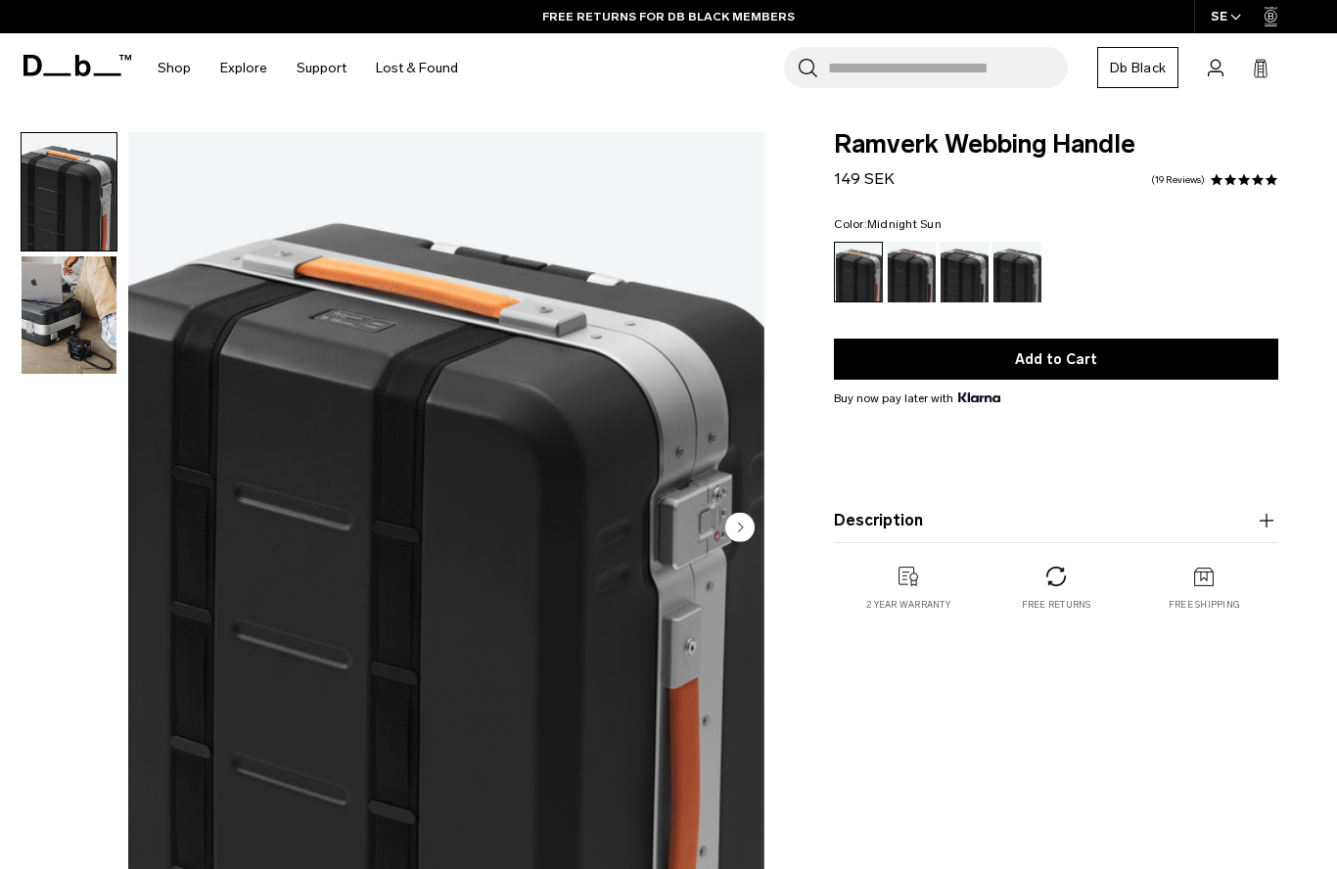
click at [904, 283] on div "Raspberry" at bounding box center [912, 272] width 50 height 61
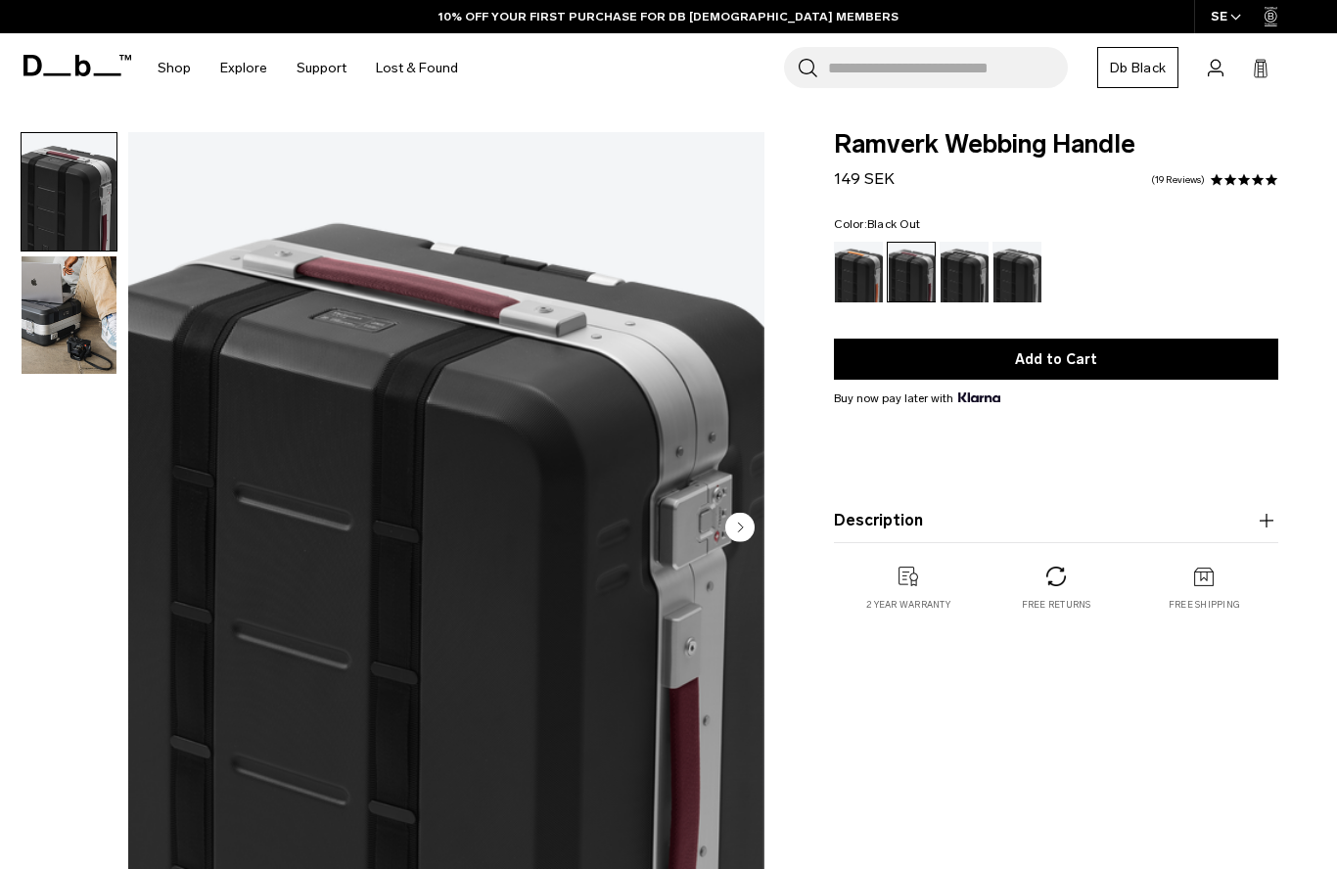
click at [972, 278] on div "Black Out" at bounding box center [964, 272] width 50 height 61
click at [1029, 265] on div "Gneiss" at bounding box center [1017, 272] width 50 height 61
